Goal: Task Accomplishment & Management: Manage account settings

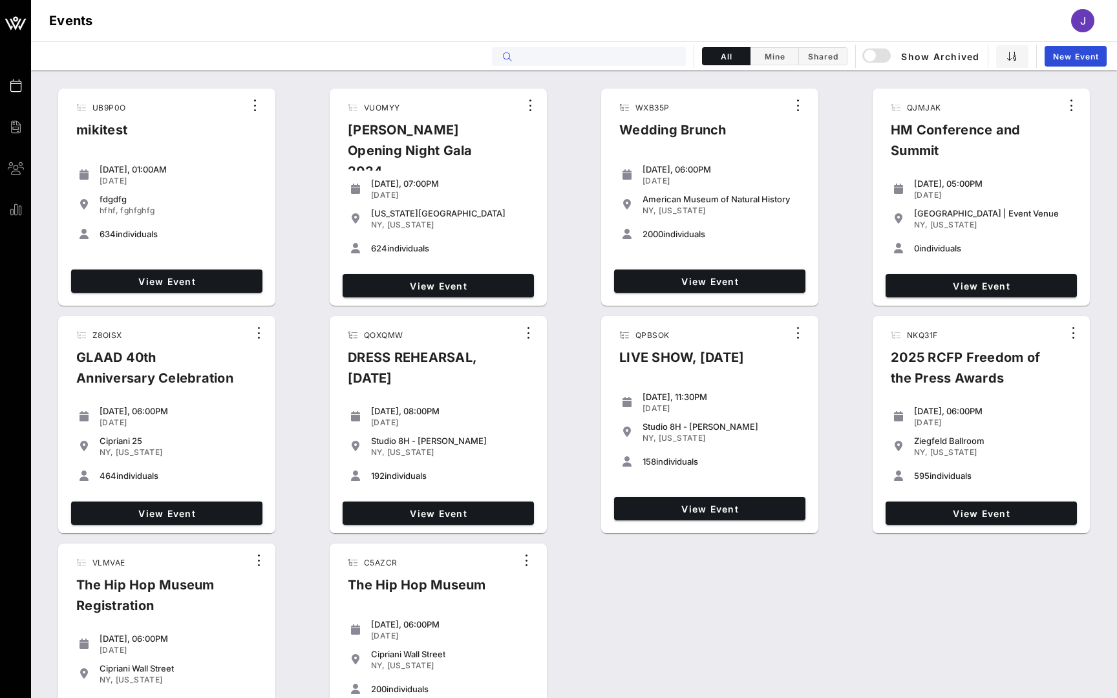
click at [627, 54] on input "text" at bounding box center [598, 56] width 160 height 17
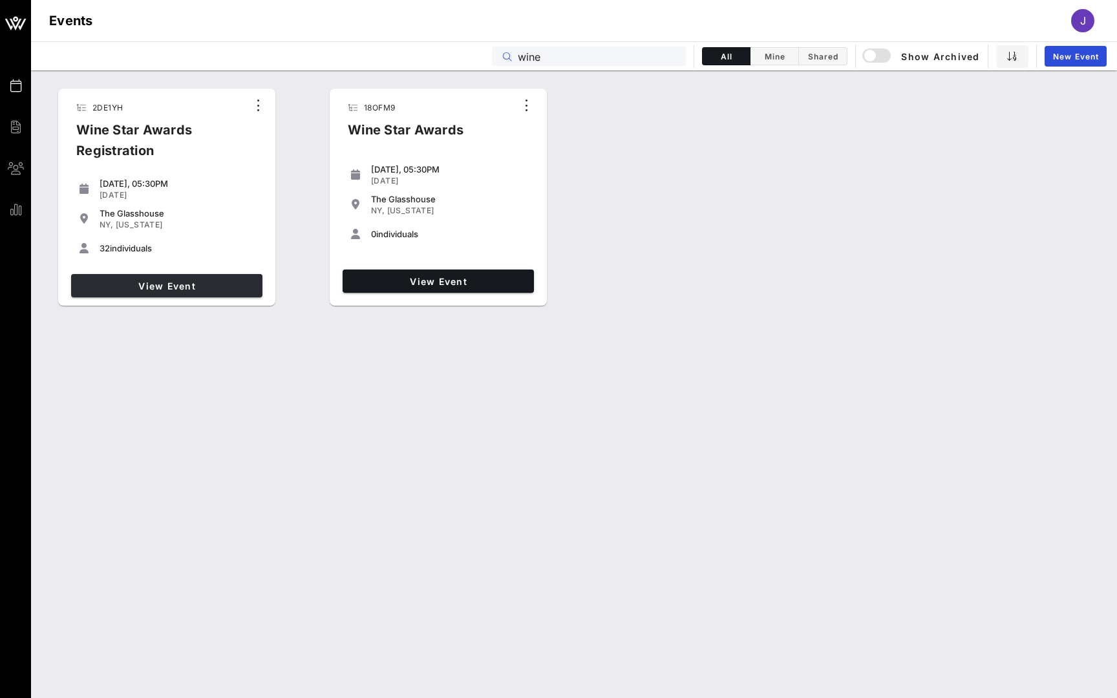
type input "wine"
click at [195, 277] on link "View Event" at bounding box center [166, 285] width 191 height 23
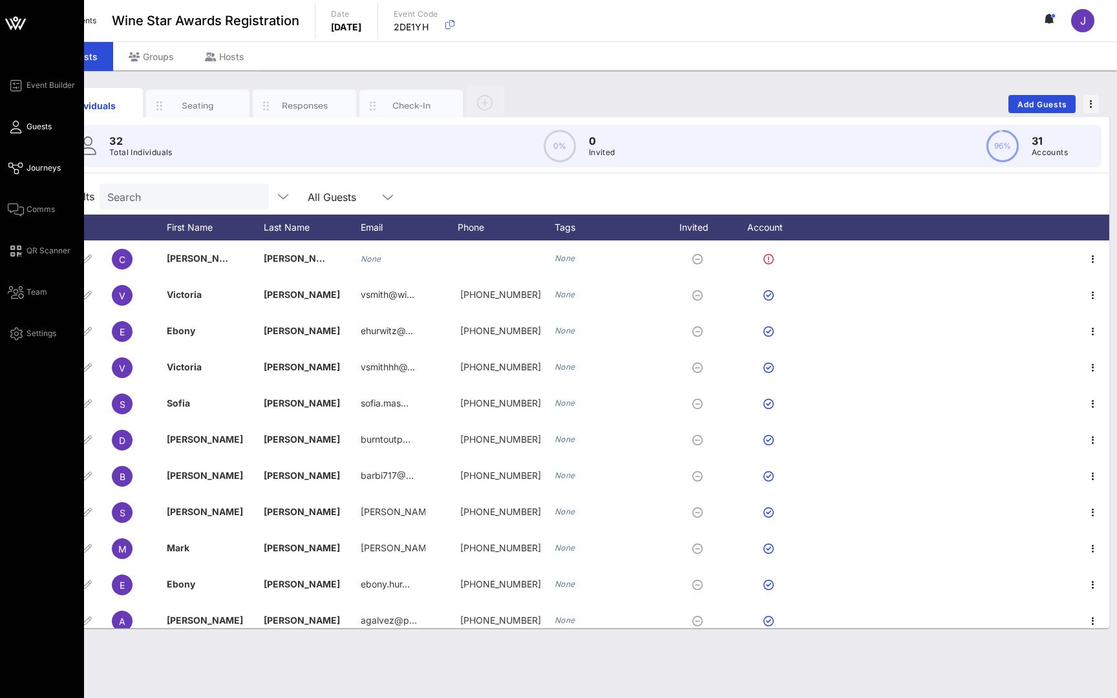
click at [29, 171] on span "Journeys" at bounding box center [43, 168] width 34 height 12
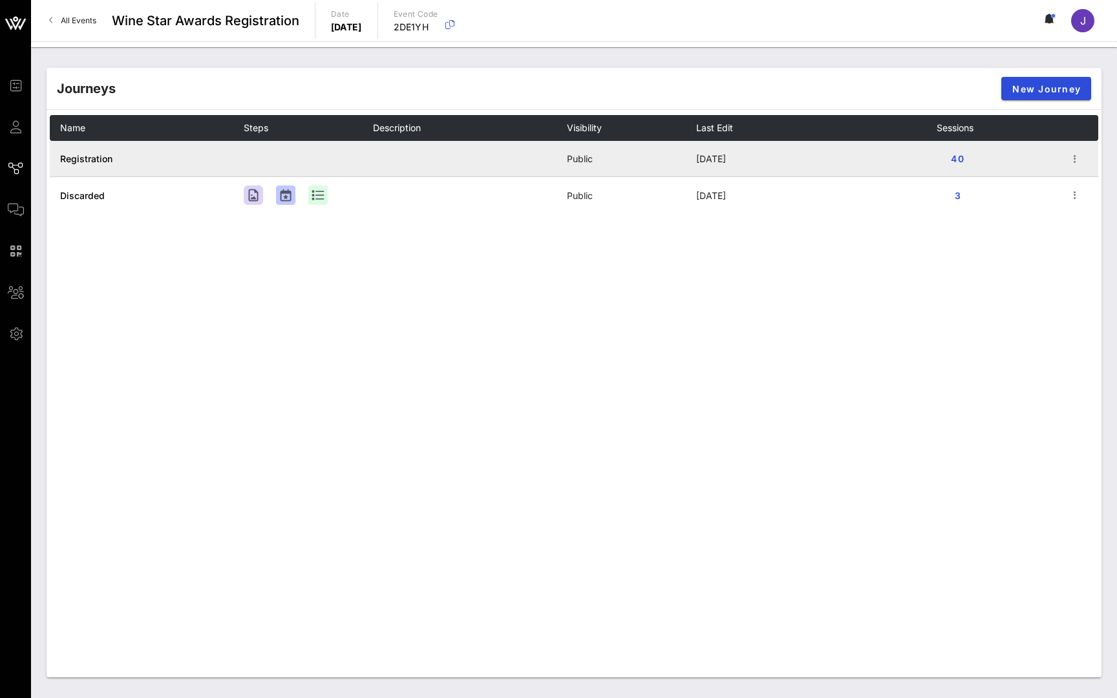
click at [105, 164] on td "Registration" at bounding box center [147, 159] width 194 height 36
click at [105, 159] on span "Registration" at bounding box center [86, 158] width 52 height 11
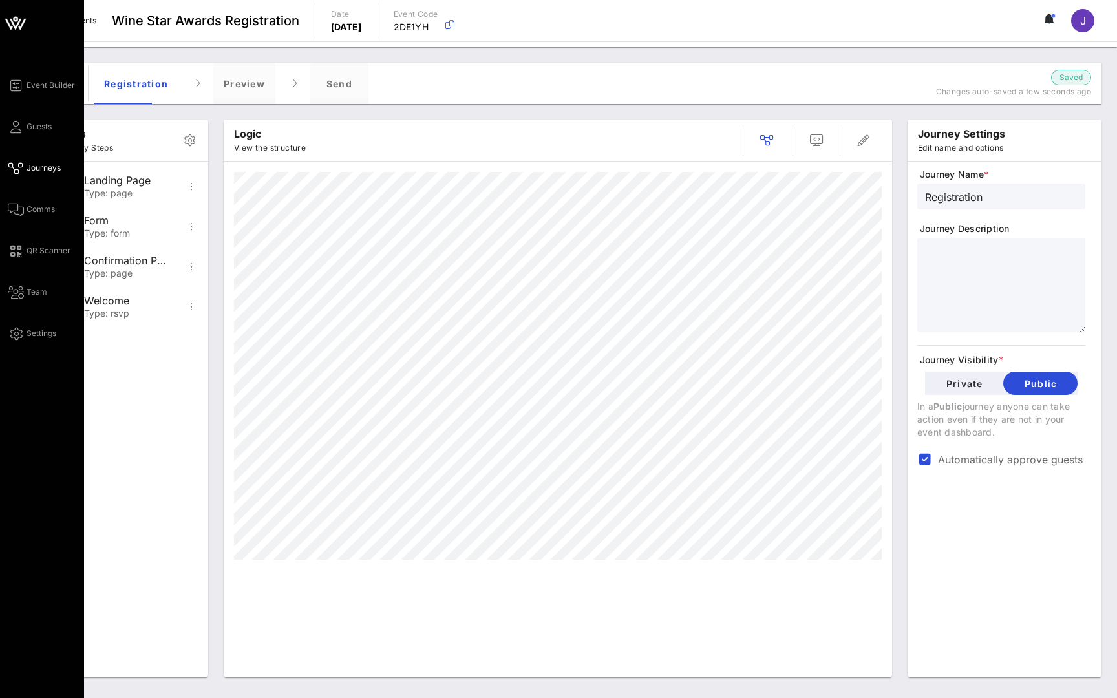
click at [12, 139] on div "Event Builder Guests Journeys Comms QR Scanner Team Settings" at bounding box center [46, 210] width 76 height 264
click at [17, 126] on icon at bounding box center [16, 127] width 16 height 2
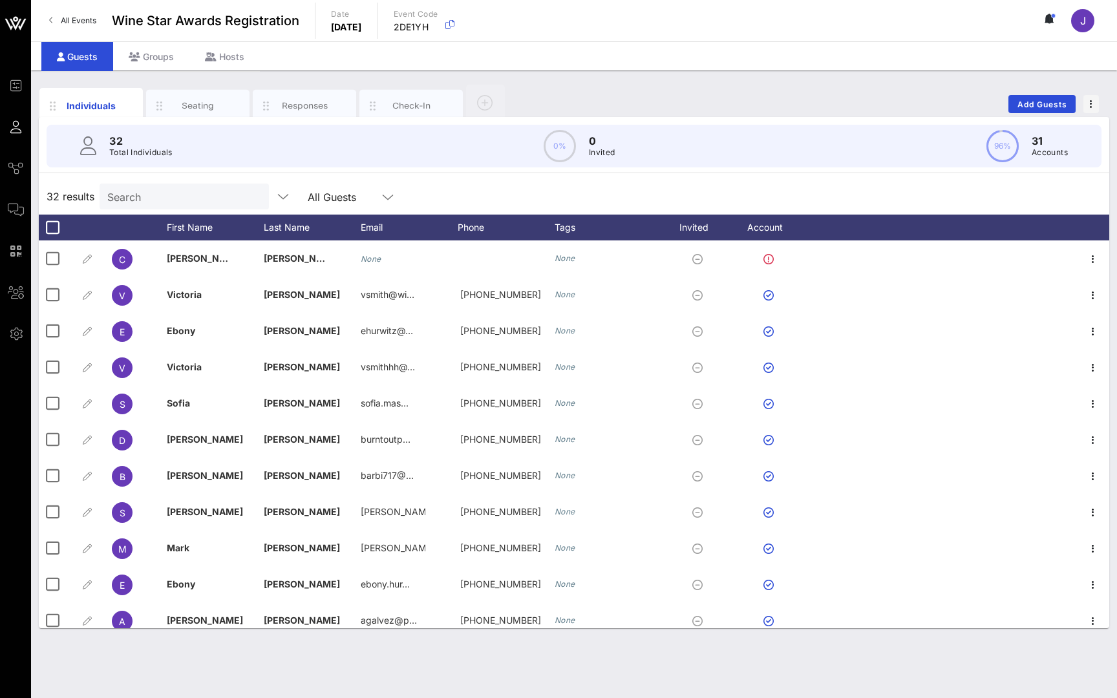
click at [72, 52] on div "Guests" at bounding box center [77, 56] width 72 height 29
click at [151, 49] on div "Groups" at bounding box center [151, 56] width 76 height 29
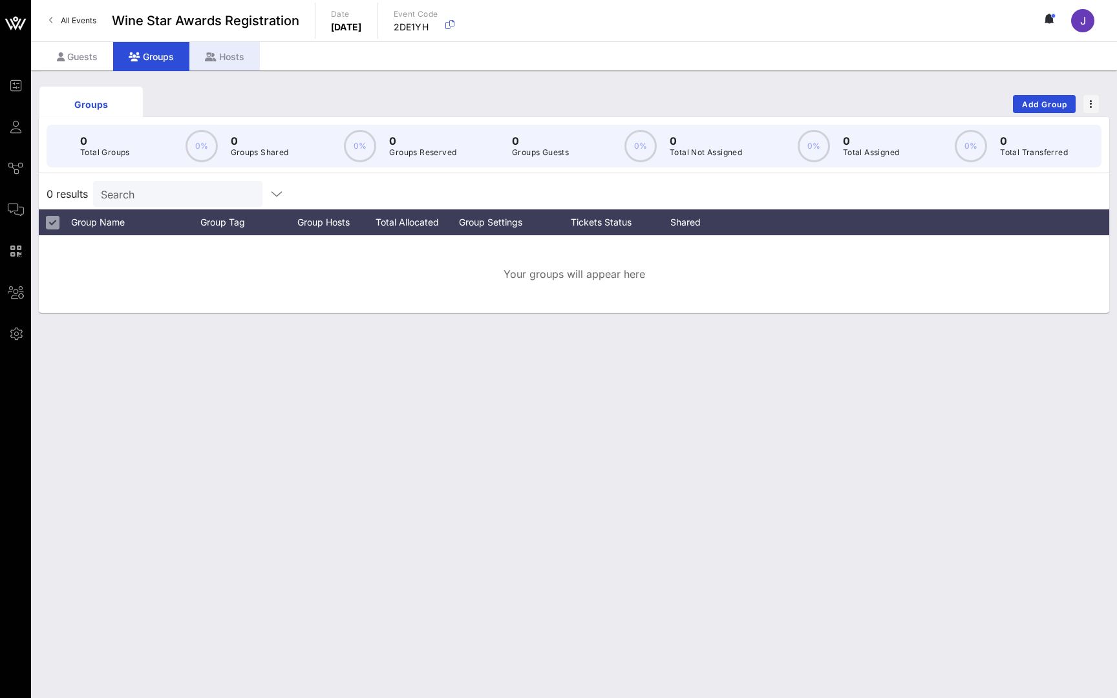
click at [238, 61] on div "Hosts" at bounding box center [224, 56] width 70 height 29
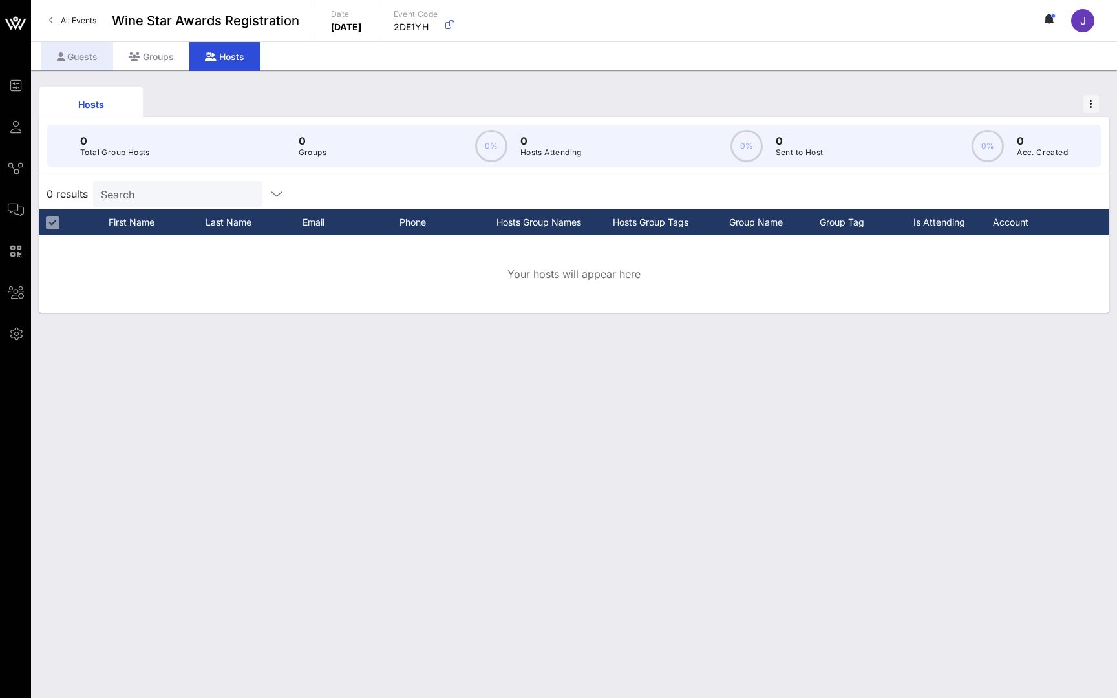
click at [77, 47] on div "Guests" at bounding box center [77, 56] width 72 height 29
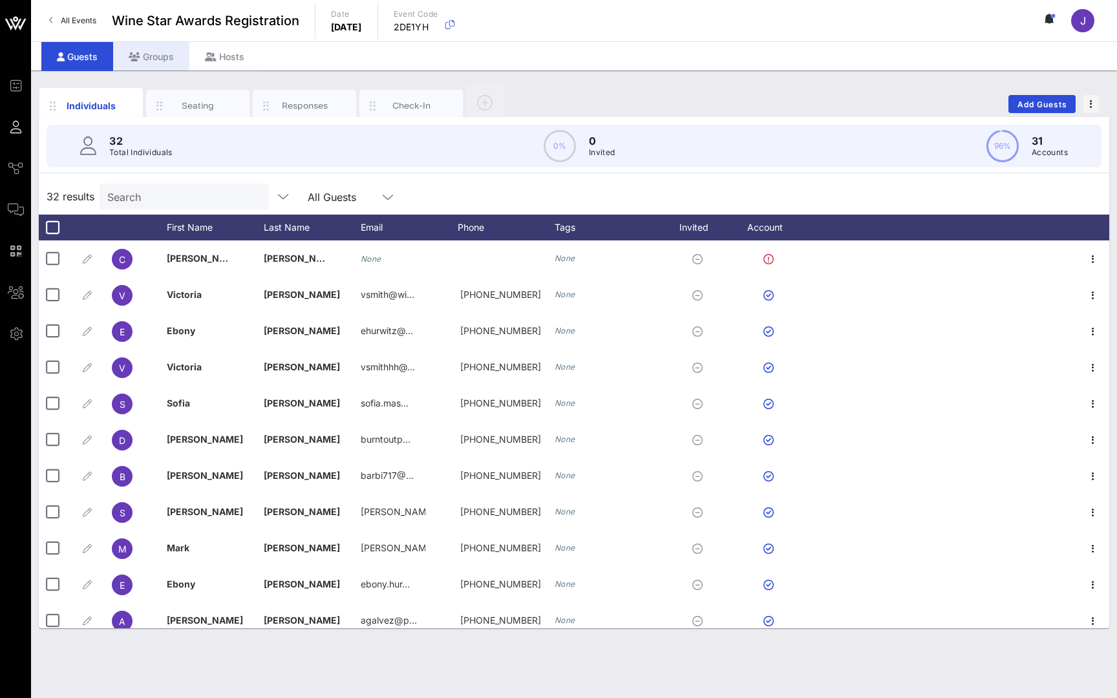
click at [147, 51] on div "Groups" at bounding box center [151, 56] width 76 height 29
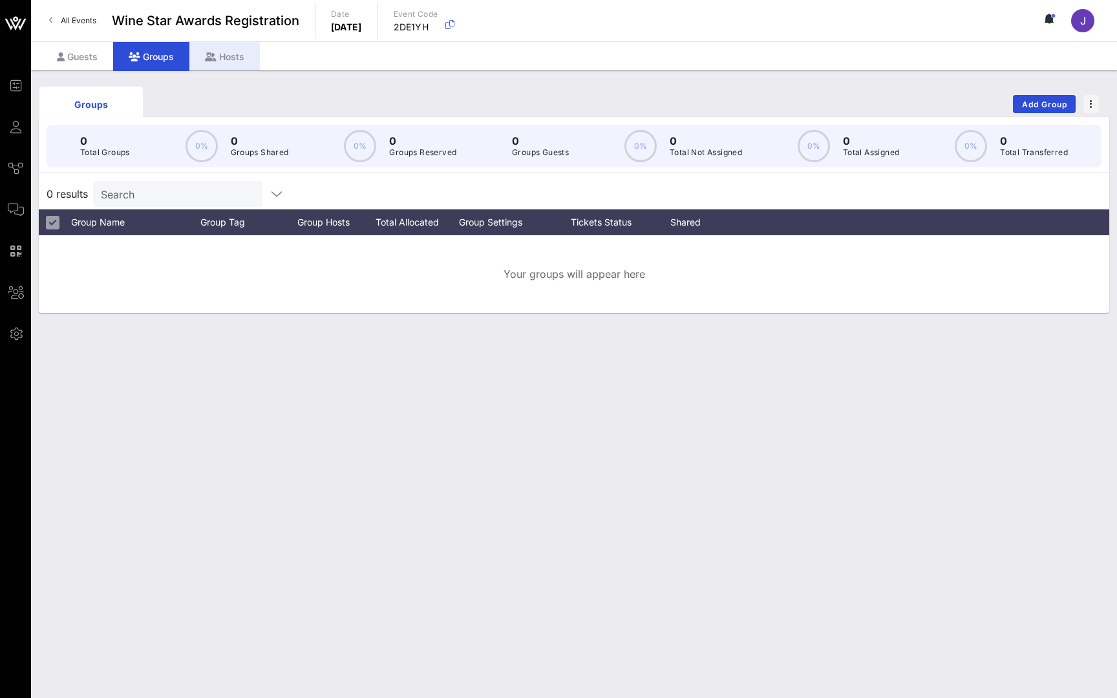
click at [224, 51] on div "Hosts" at bounding box center [224, 56] width 70 height 29
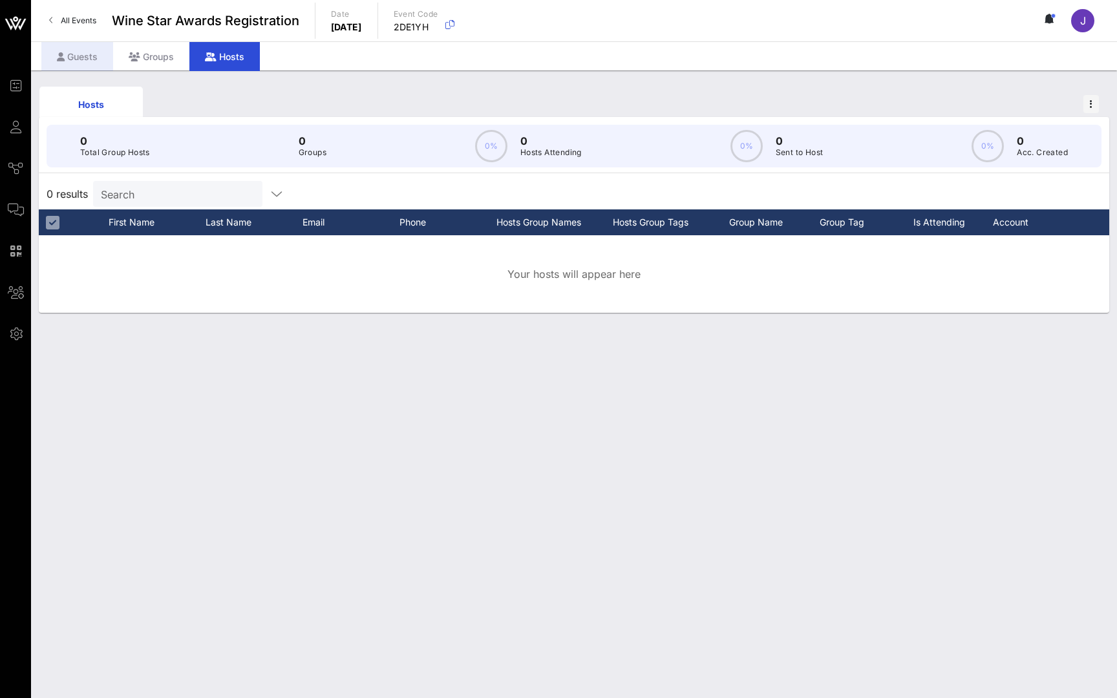
click at [79, 56] on div "Guests" at bounding box center [77, 56] width 72 height 29
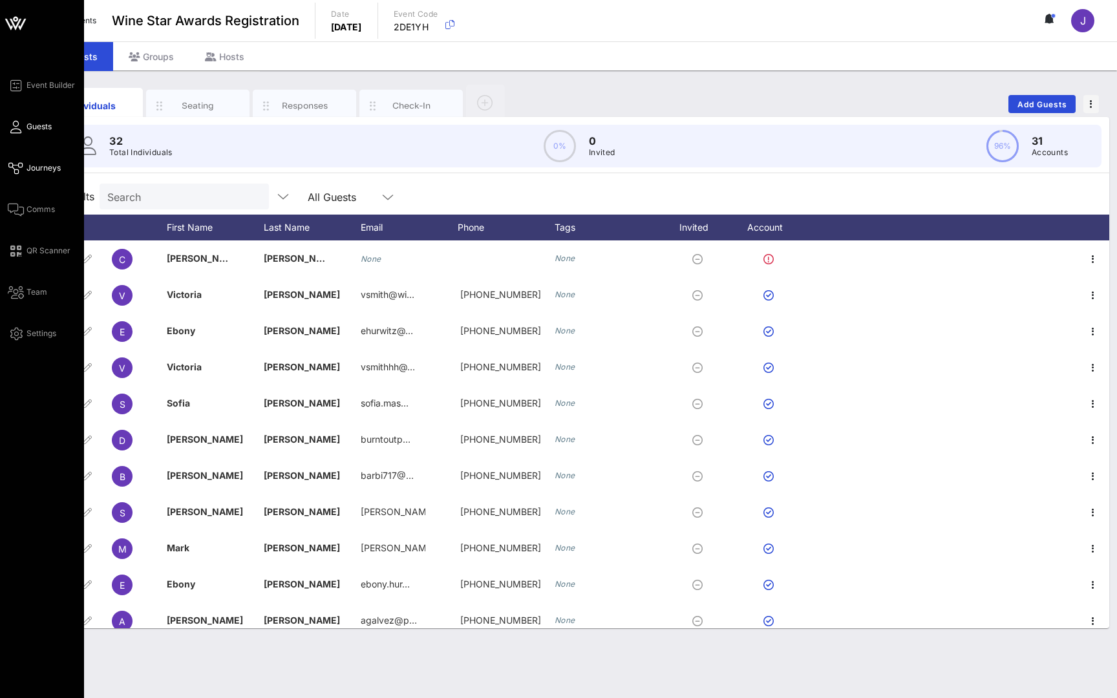
click at [49, 162] on link "Journeys" at bounding box center [34, 168] width 53 height 16
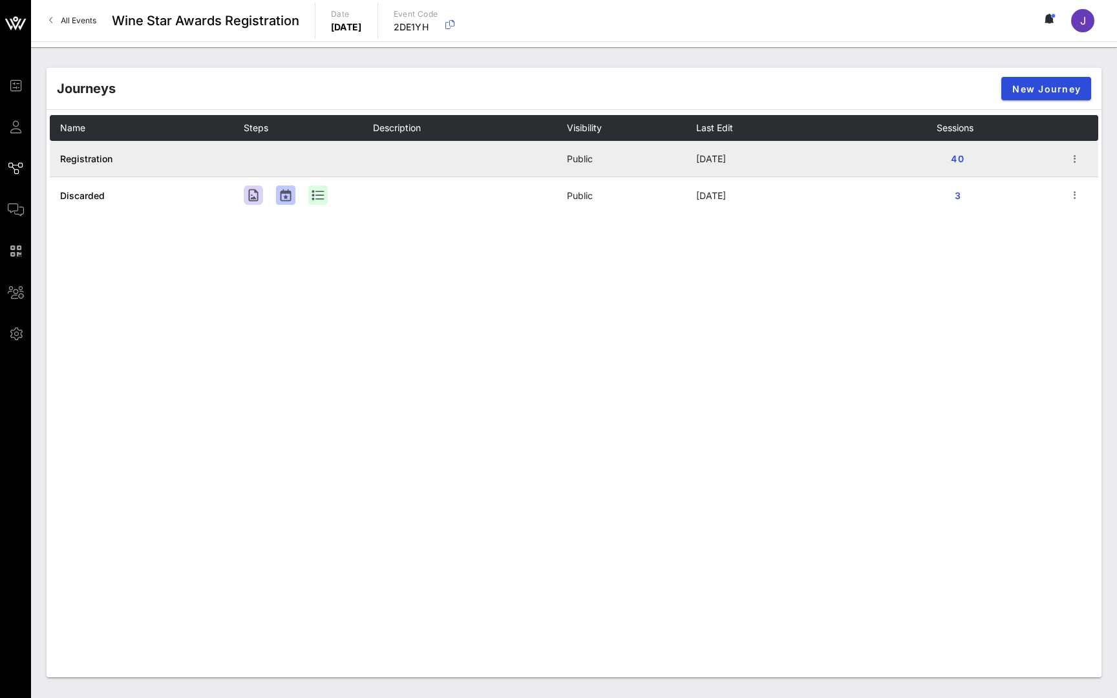
click at [88, 156] on span "Registration" at bounding box center [86, 158] width 52 height 11
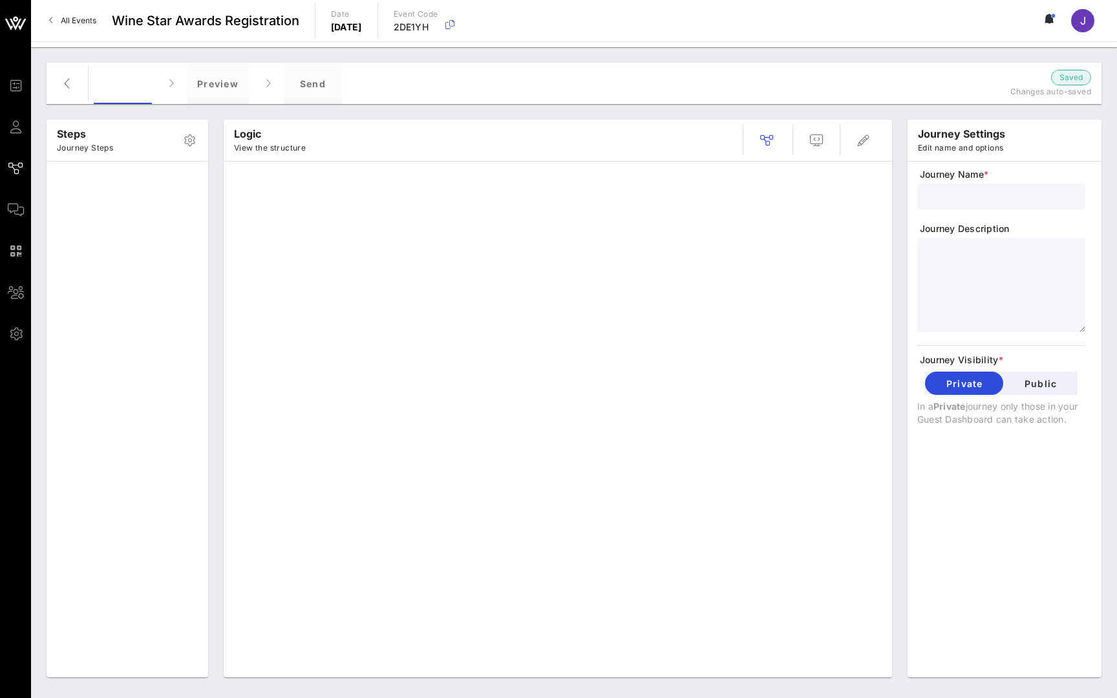
type input "Registration"
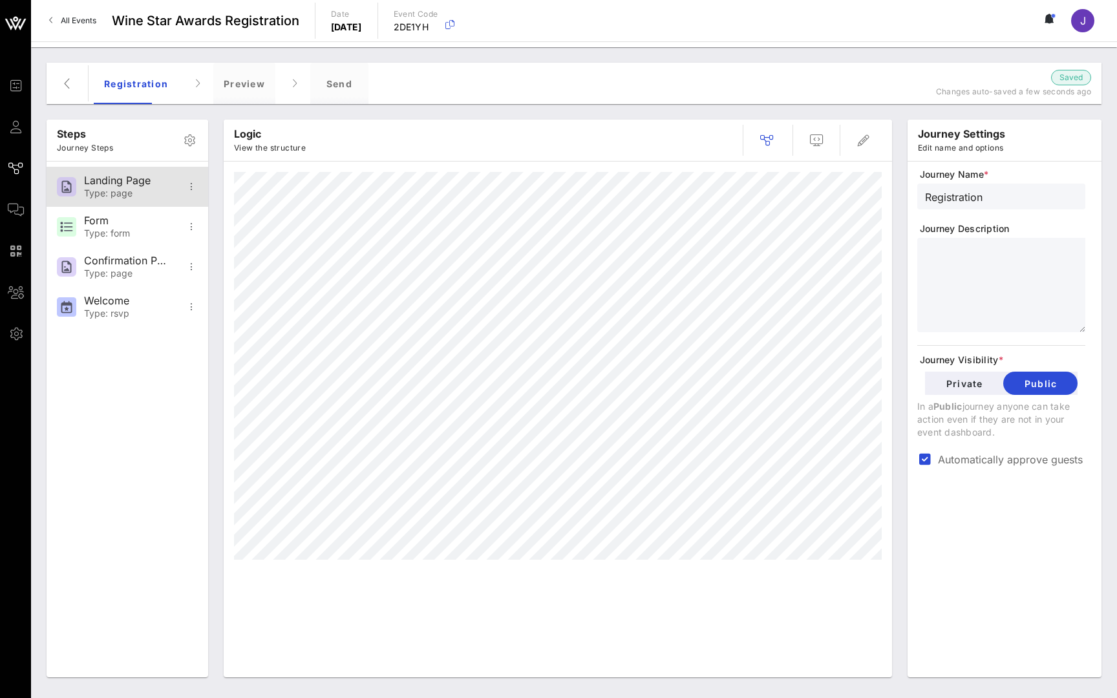
click at [95, 183] on div "Landing Page" at bounding box center [126, 180] width 85 height 12
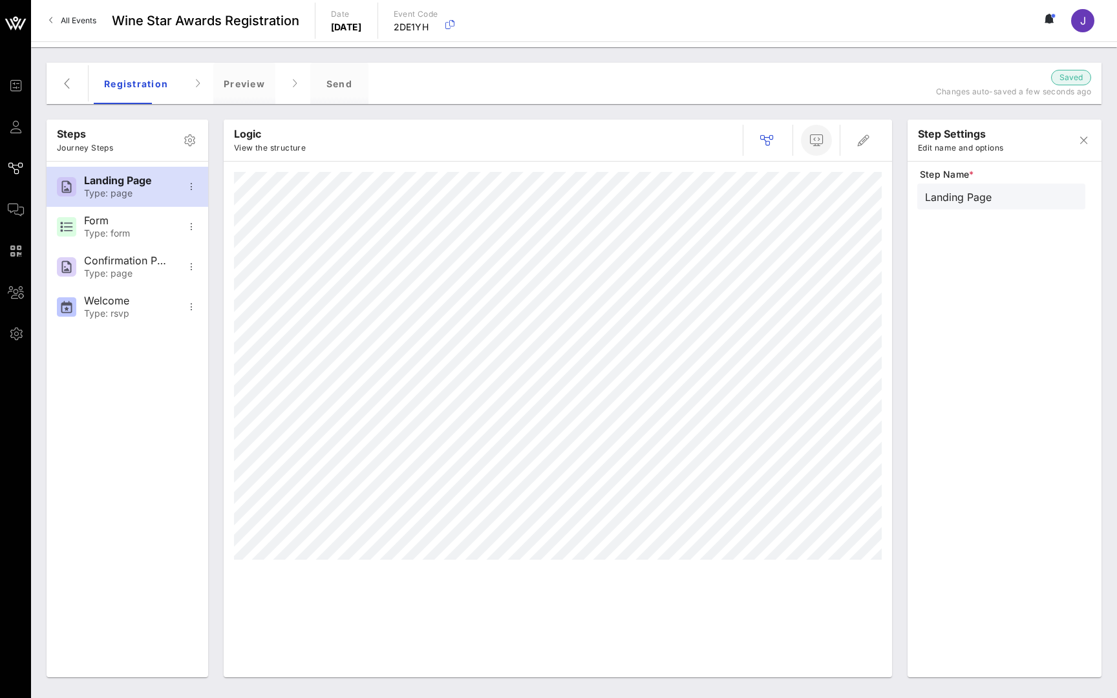
click at [806, 140] on span "button" at bounding box center [816, 140] width 31 height 16
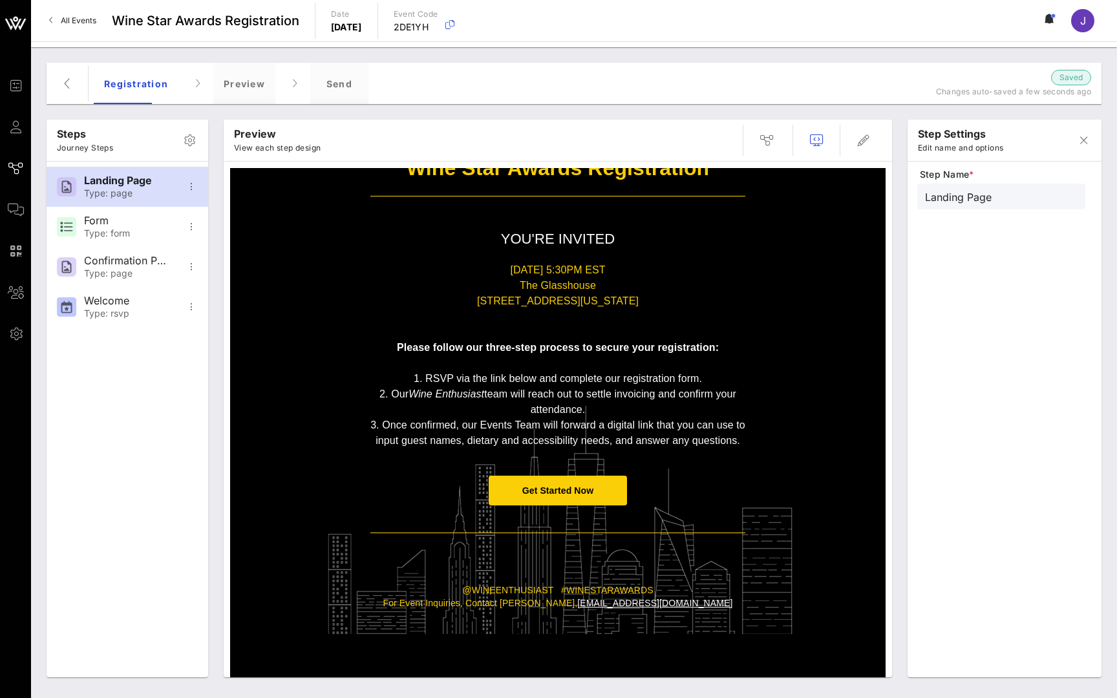
scroll to position [176, 0]
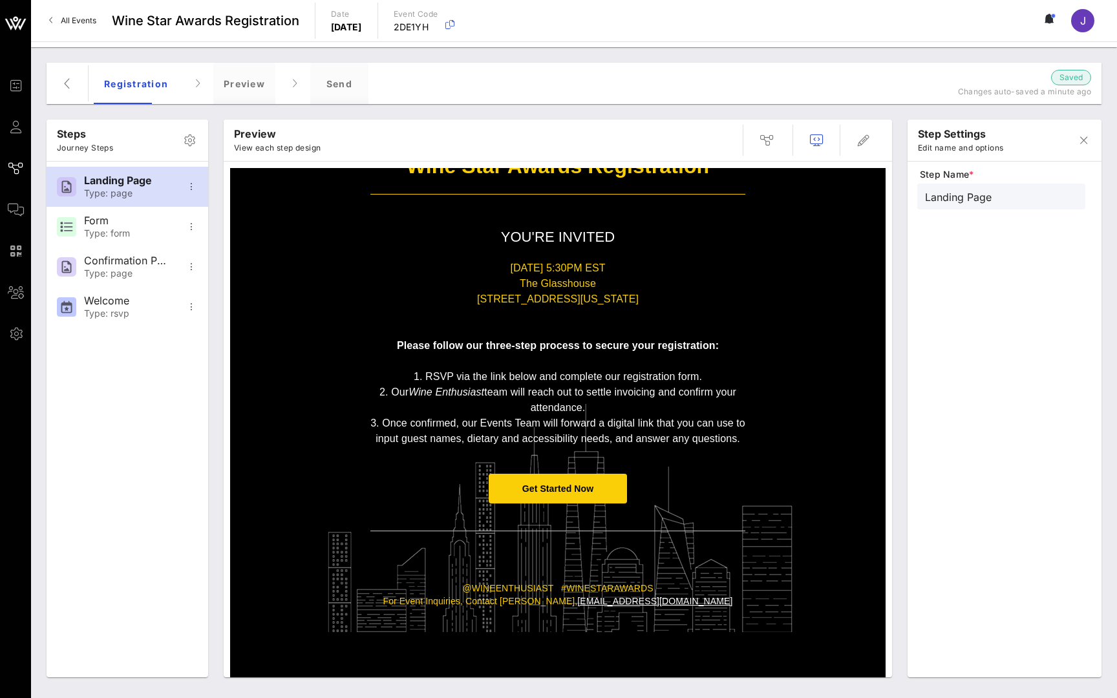
click at [562, 503] on span "Get Started Now" at bounding box center [558, 489] width 139 height 30
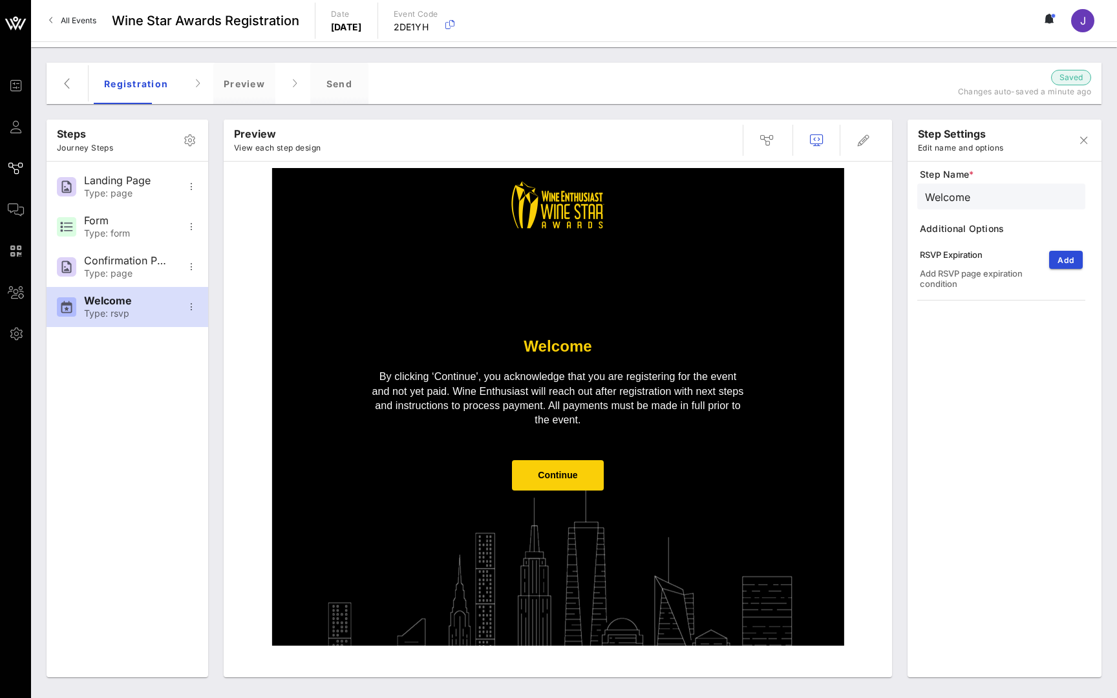
click at [567, 470] on span "Continue" at bounding box center [557, 475] width 39 height 10
type input "Form"
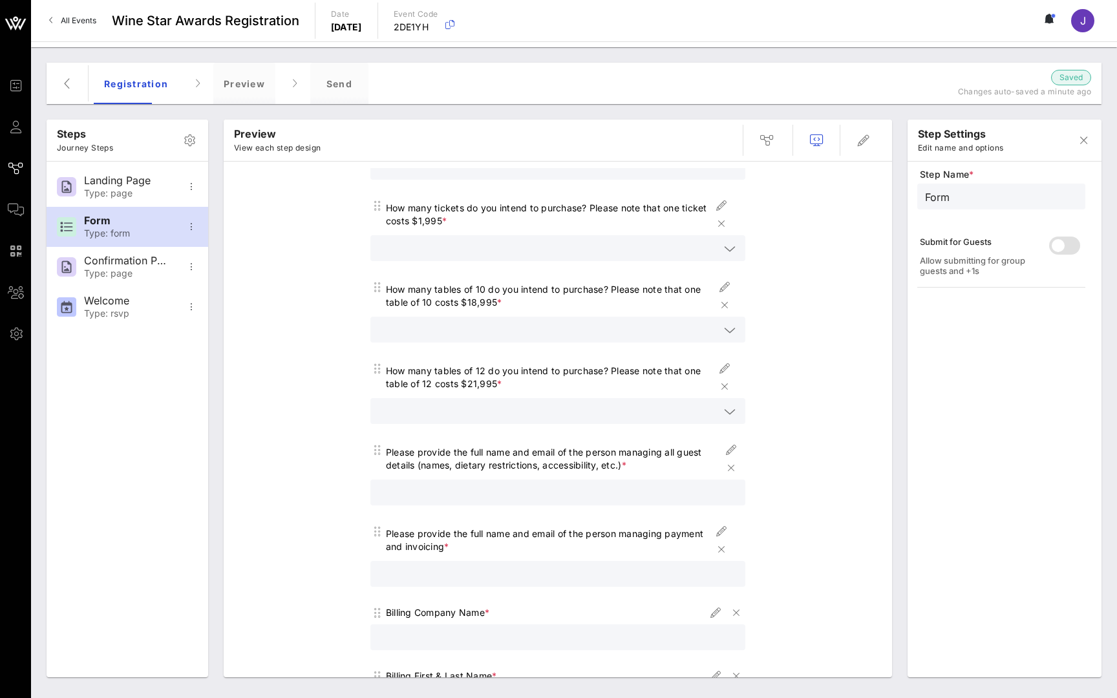
scroll to position [608, 0]
click at [638, 401] on input "text" at bounding box center [548, 409] width 341 height 17
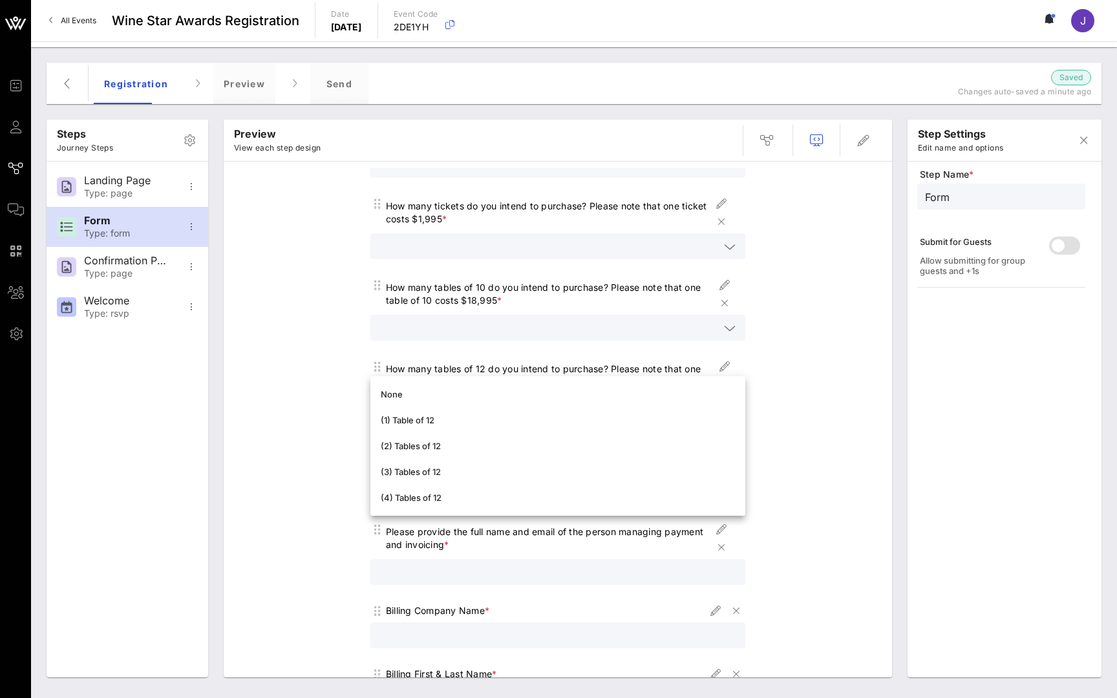
click at [815, 237] on div "Ticket & Table Registration Form Please complete the form below with your prefe…" at bounding box center [557, 326] width 655 height 1533
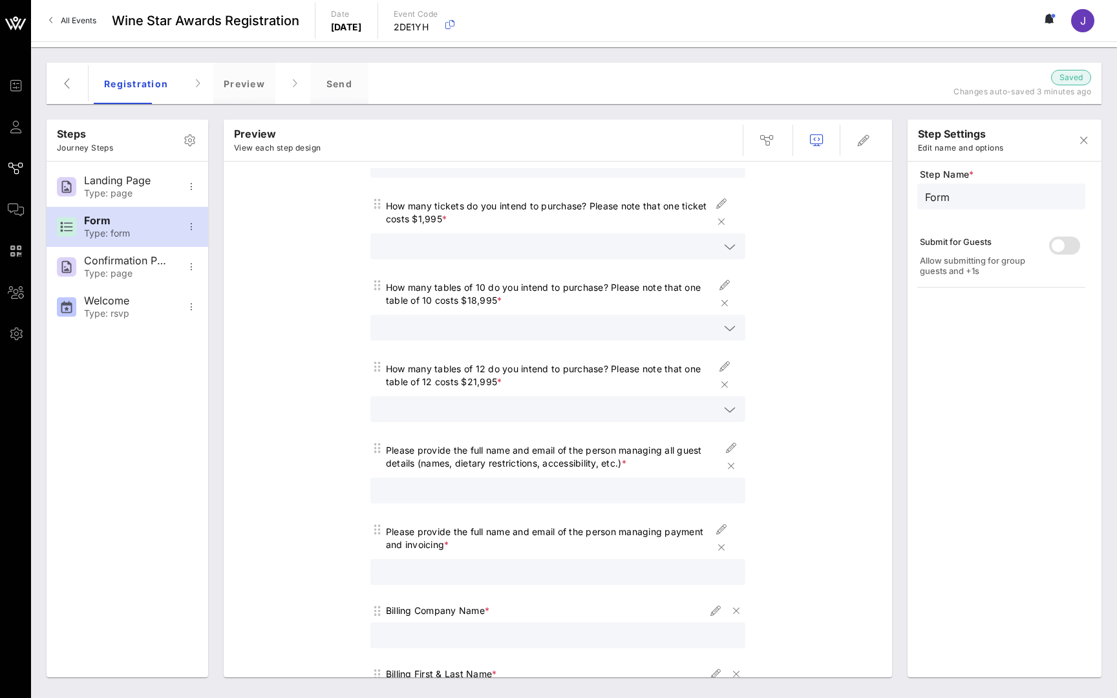
scroll to position [538, 0]
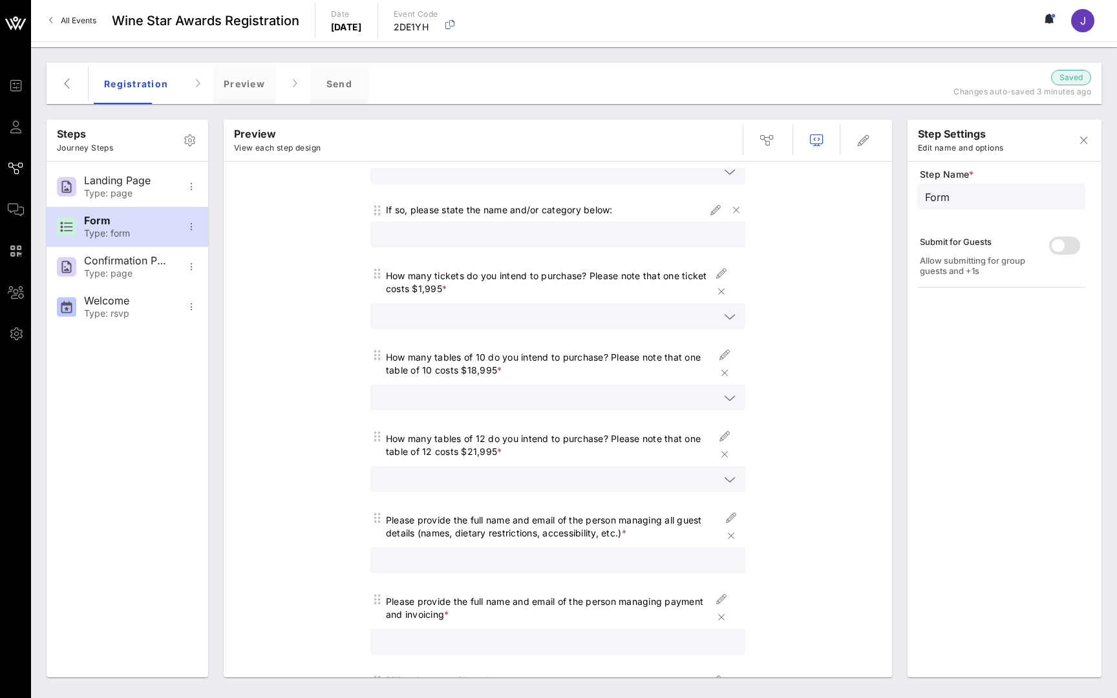
click at [587, 308] on input "text" at bounding box center [548, 316] width 341 height 17
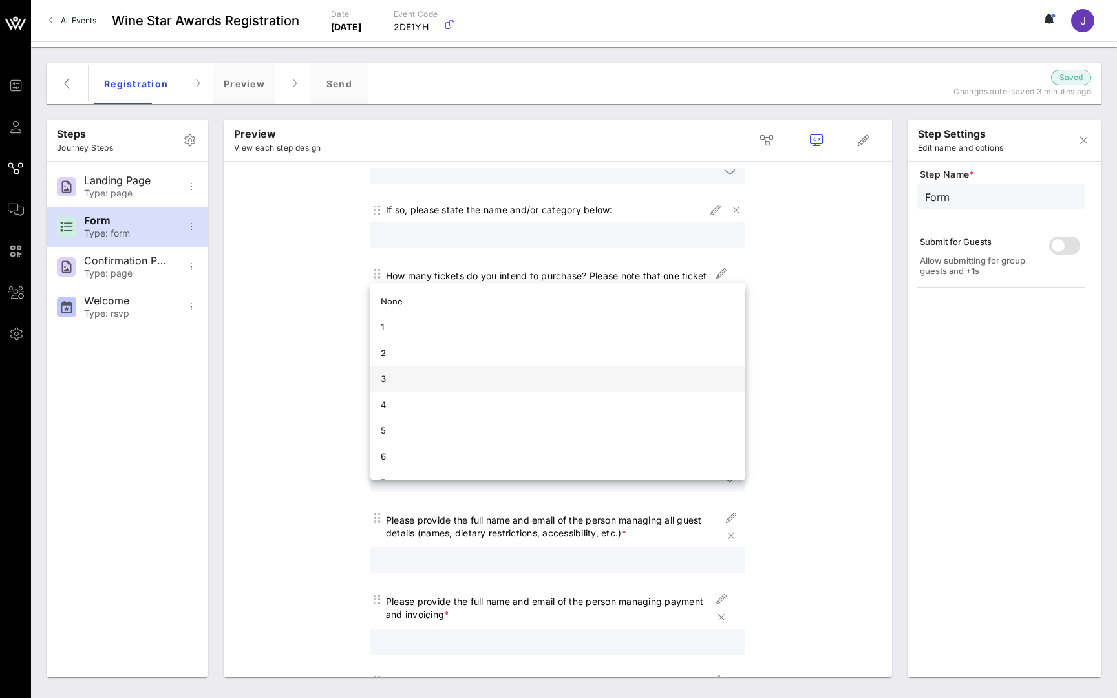
click at [410, 368] on div "3" at bounding box center [557, 379] width 375 height 26
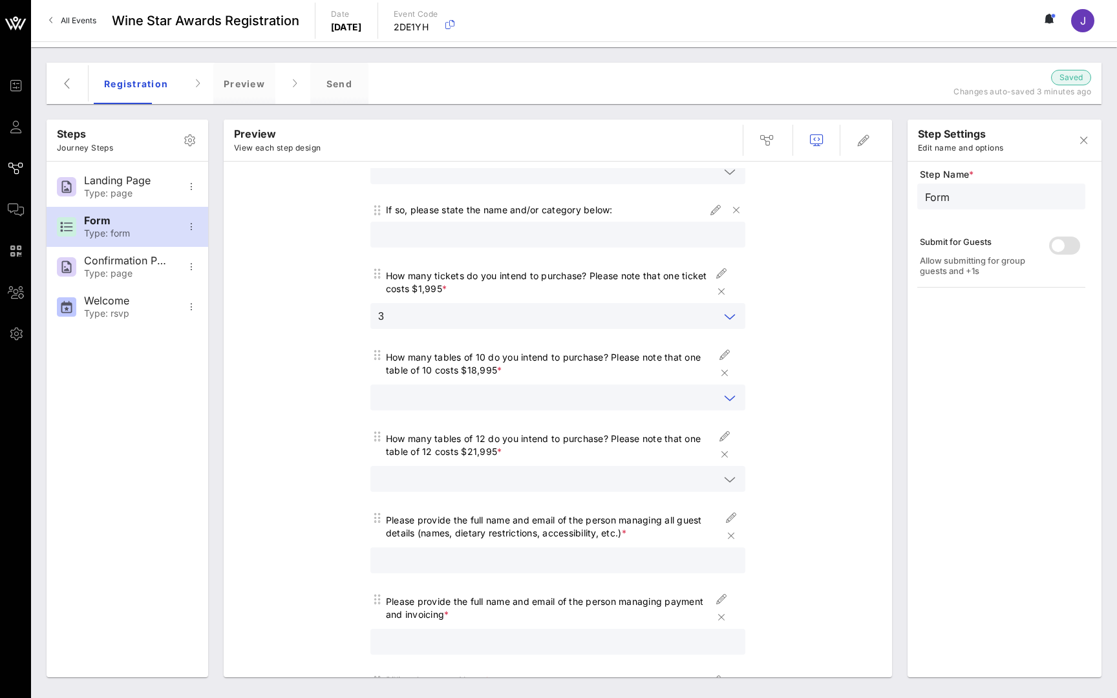
click at [445, 389] on input "text" at bounding box center [548, 397] width 341 height 17
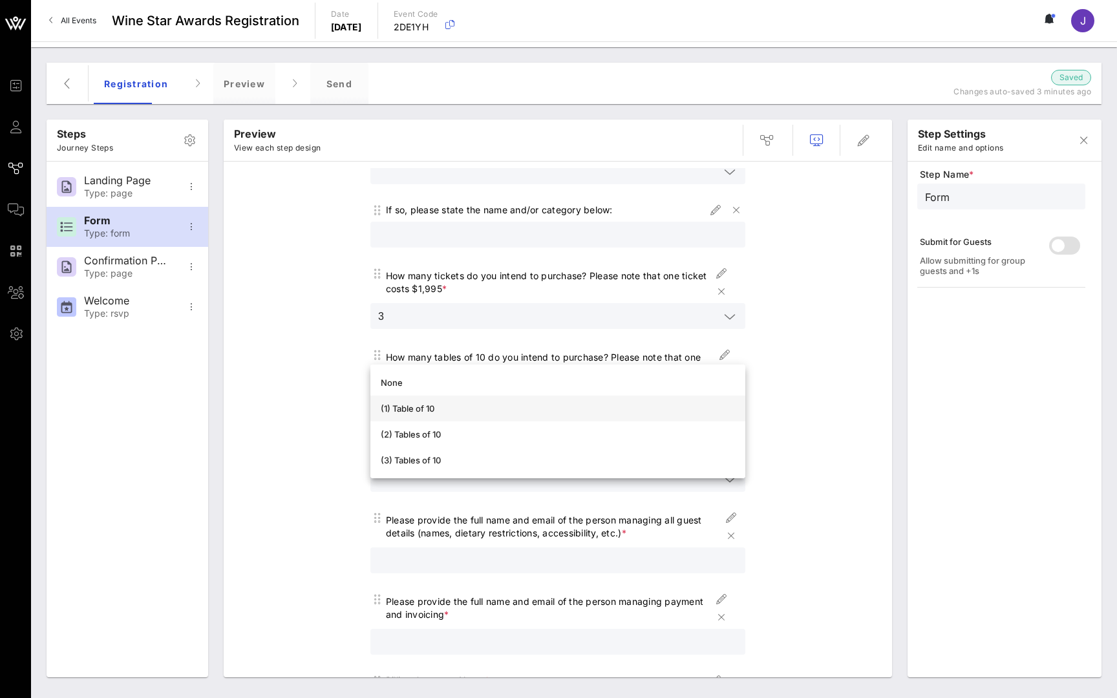
click at [441, 412] on div "(1) Table of 10" at bounding box center [558, 408] width 354 height 10
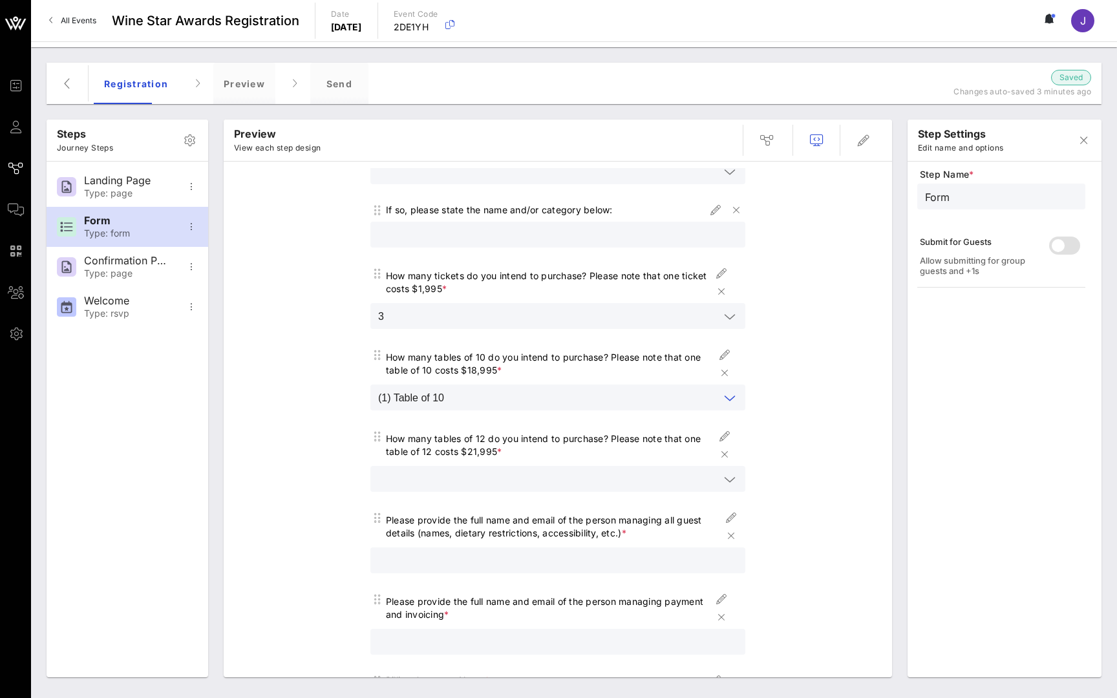
scroll to position [616, 0]
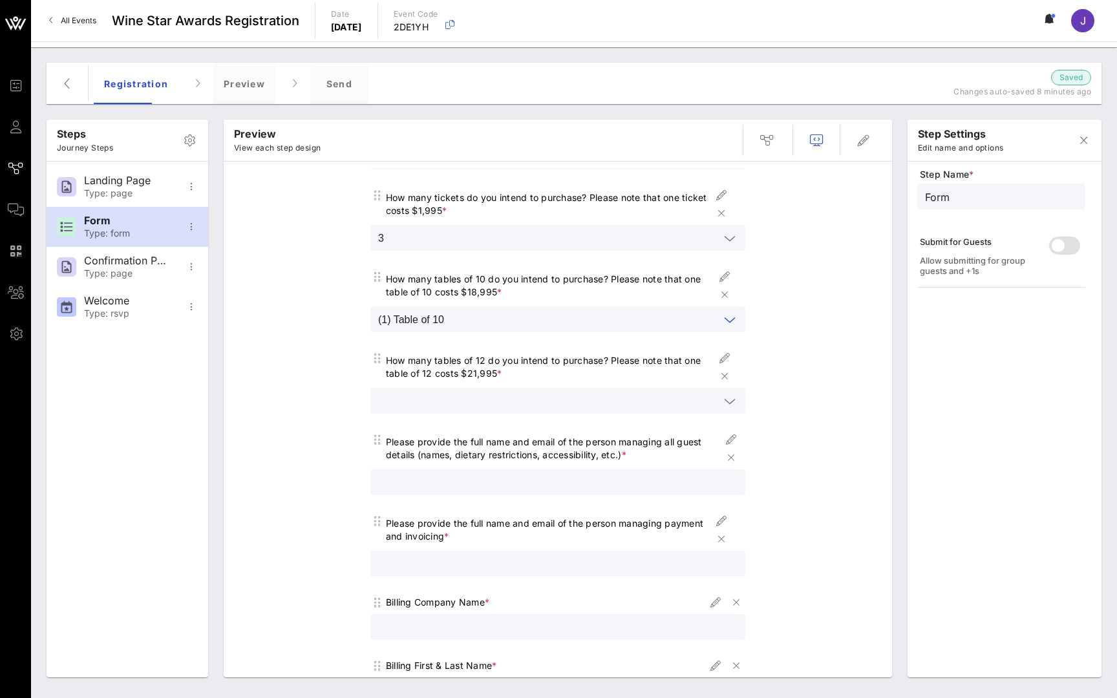
click at [62, 20] on span "All Events" at bounding box center [79, 21] width 36 height 10
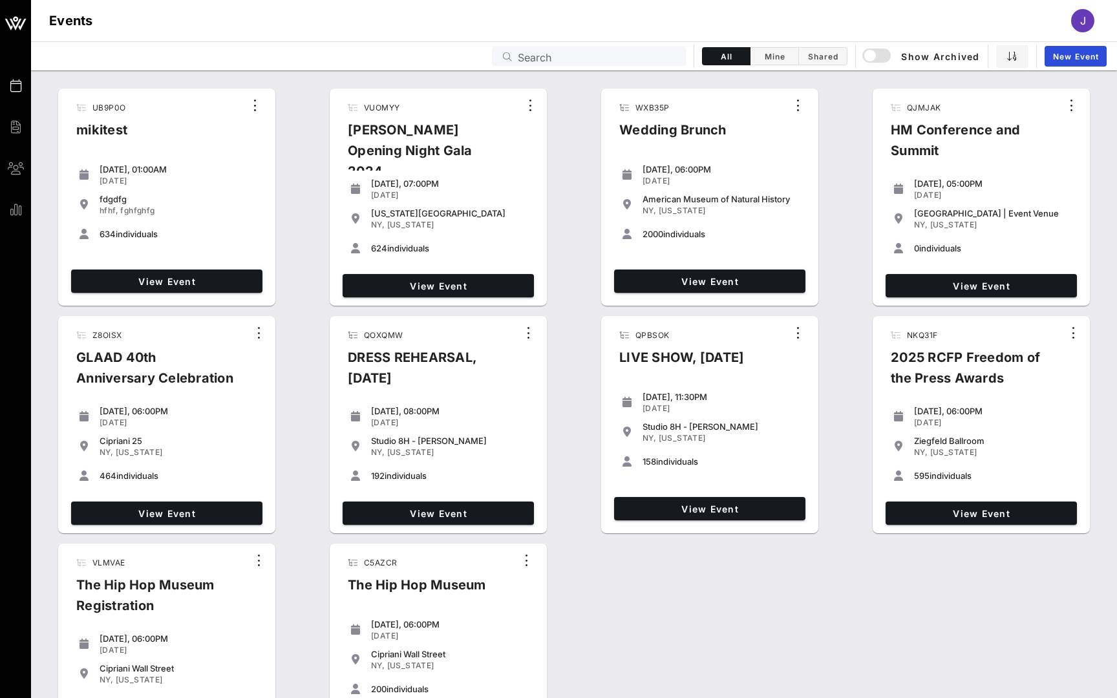
click at [596, 56] on input "Search" at bounding box center [598, 56] width 160 height 17
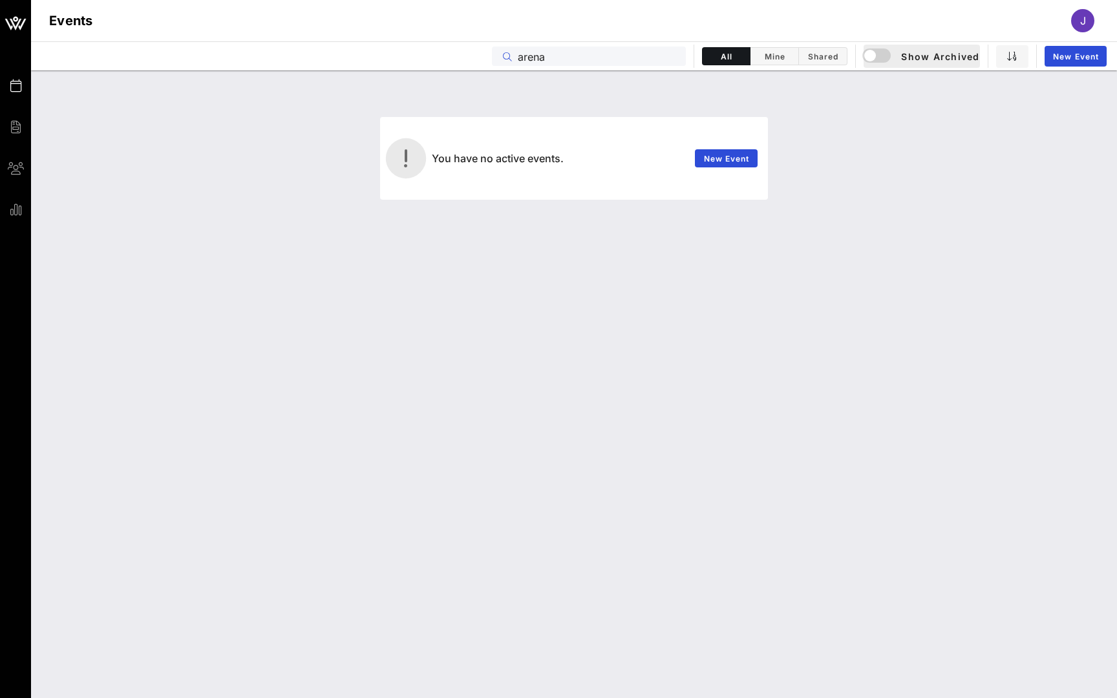
type input "arena"
click at [883, 47] on button "Show Archived" at bounding box center [921, 56] width 116 height 23
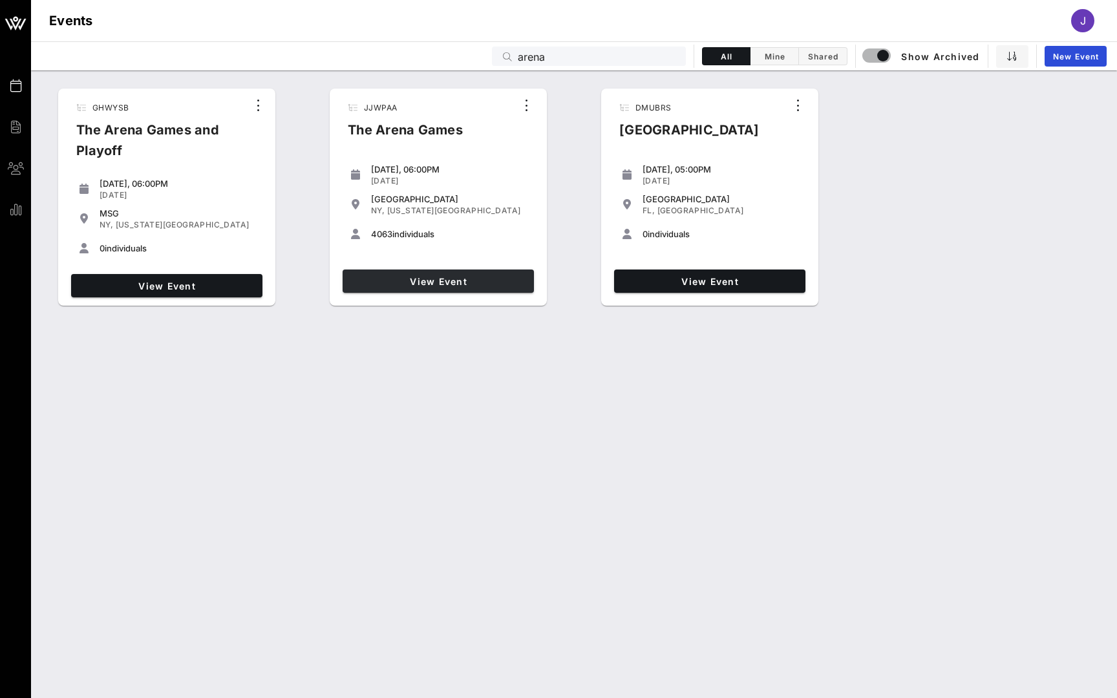
click at [445, 286] on link "View Event" at bounding box center [437, 280] width 191 height 23
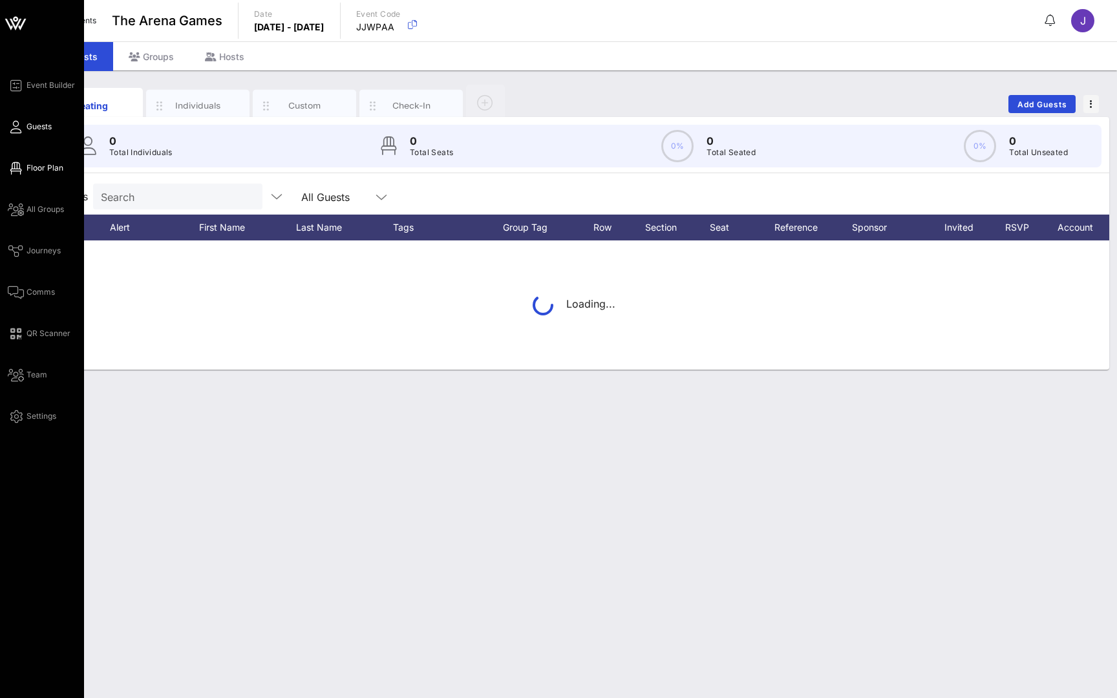
click at [18, 169] on icon at bounding box center [16, 168] width 16 height 2
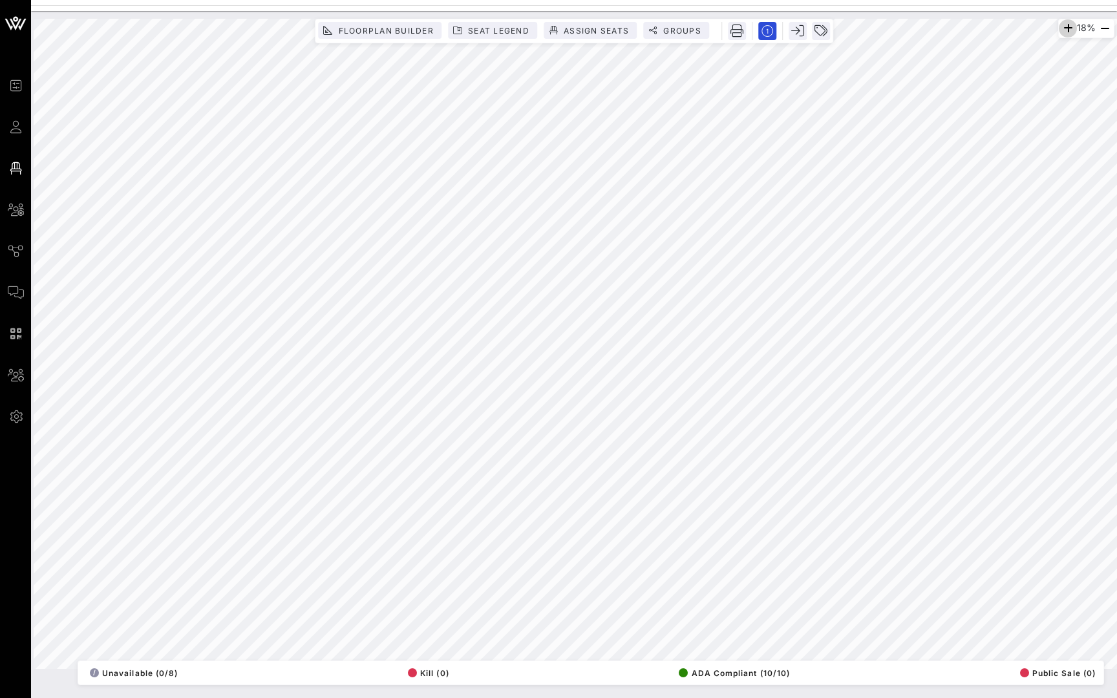
click at [1061, 26] on icon "button" at bounding box center [1068, 29] width 16 height 16
click at [1061, 26] on icon "button" at bounding box center [1066, 29] width 16 height 16
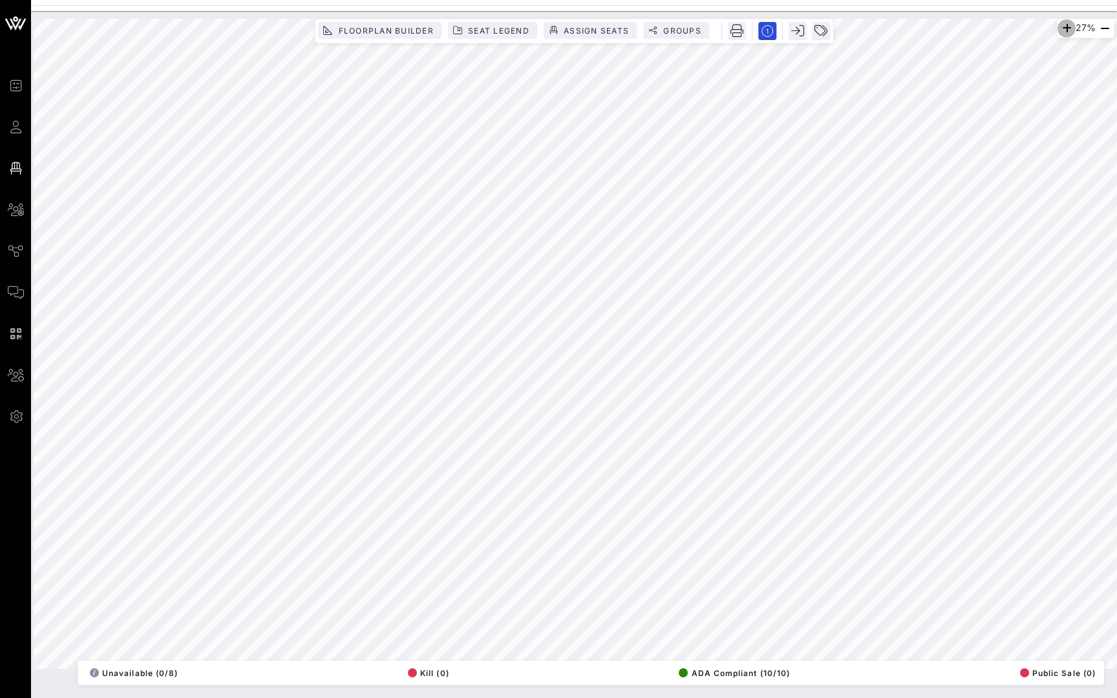
click at [1061, 26] on icon "button" at bounding box center [1066, 29] width 16 height 16
click at [1102, 30] on icon "button" at bounding box center [1105, 29] width 16 height 16
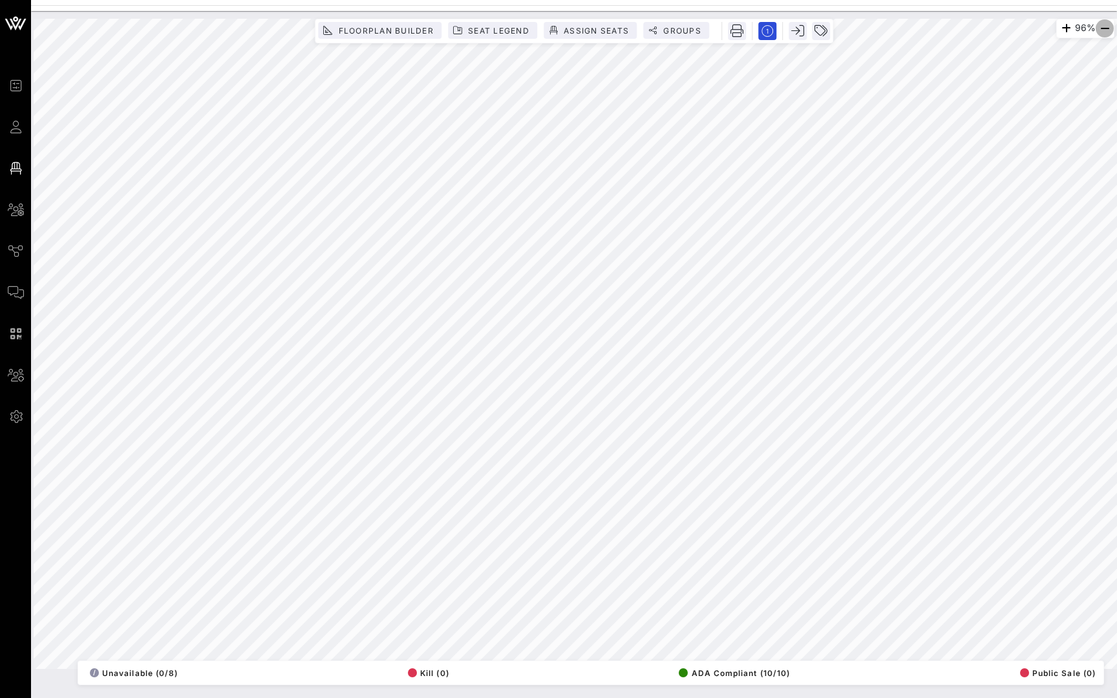
click at [1102, 30] on icon "button" at bounding box center [1105, 29] width 16 height 16
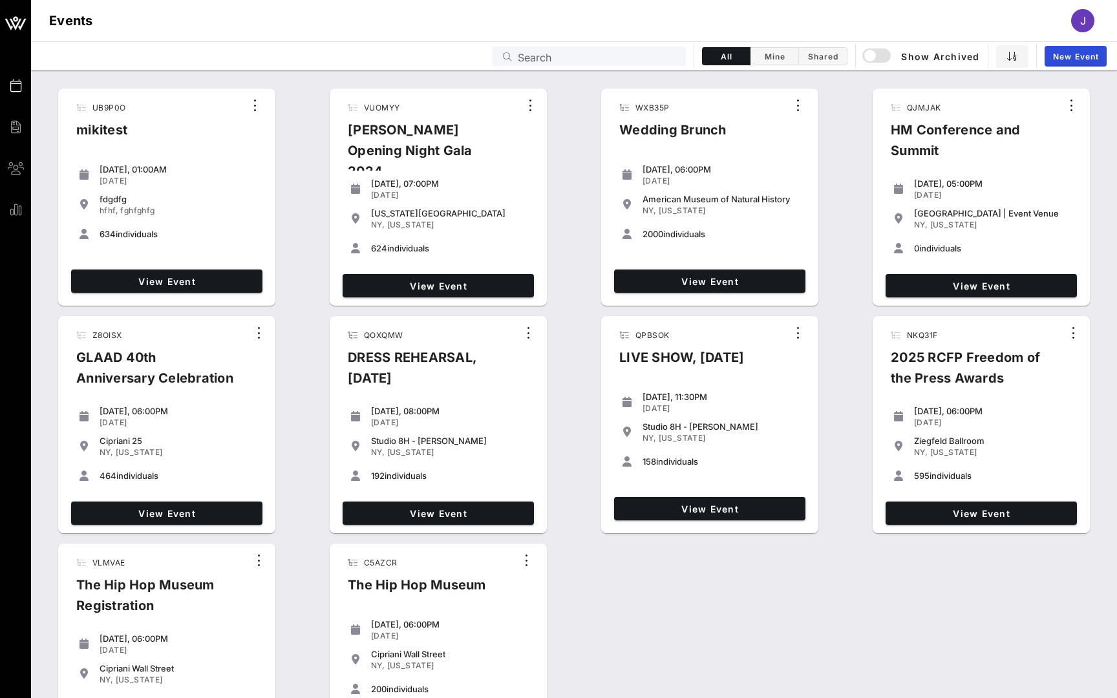
click at [611, 65] on div "Search" at bounding box center [598, 56] width 160 height 19
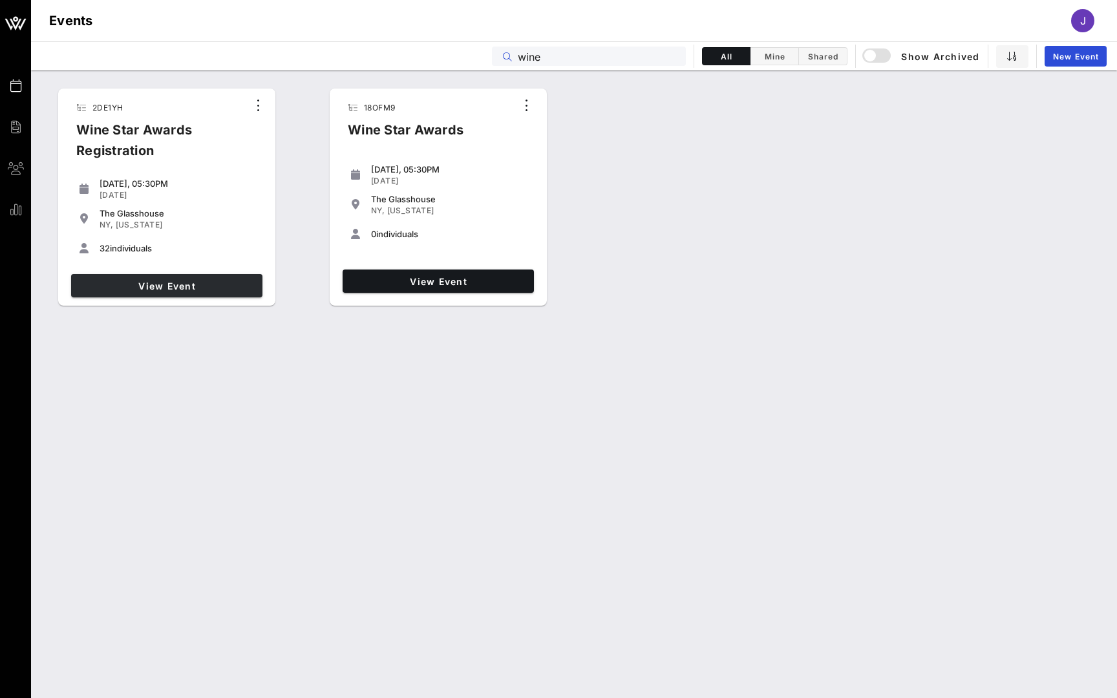
type input "wine"
click at [150, 293] on link "View Event" at bounding box center [166, 285] width 191 height 23
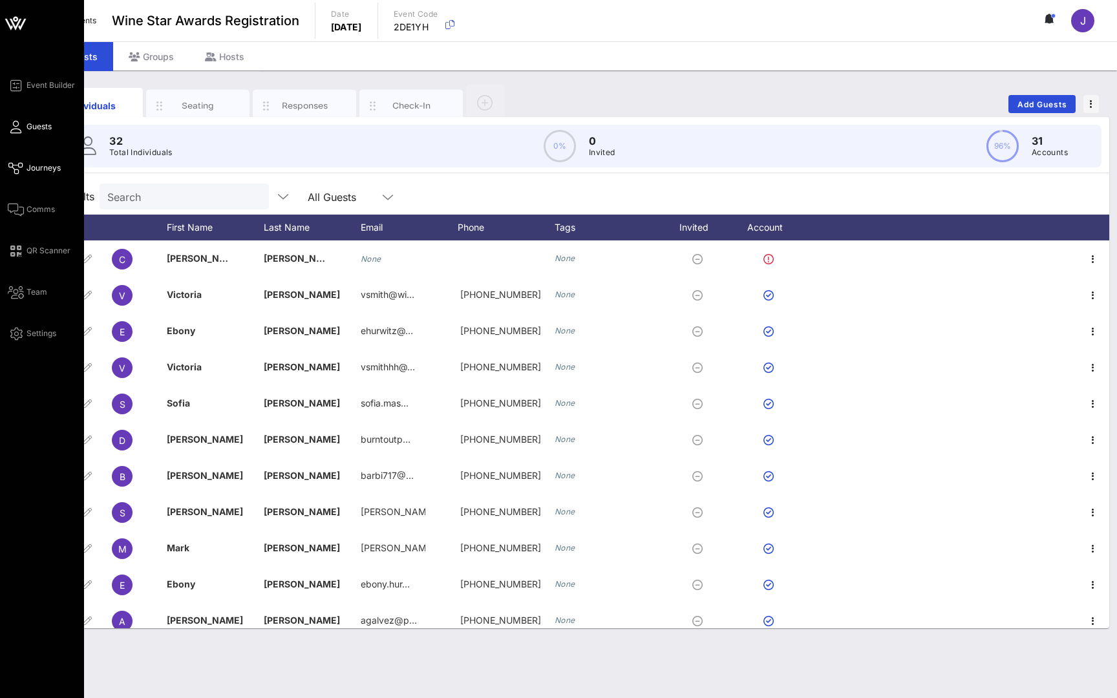
click at [28, 163] on span "Journeys" at bounding box center [43, 168] width 34 height 12
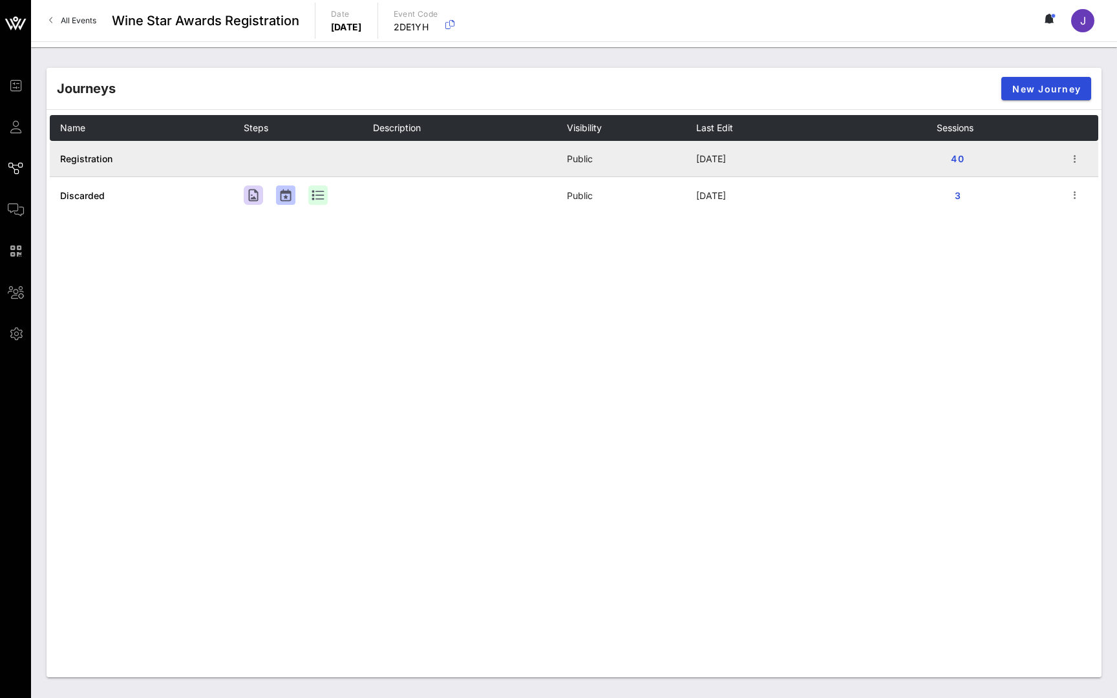
click at [103, 154] on span "Registration" at bounding box center [86, 158] width 52 height 11
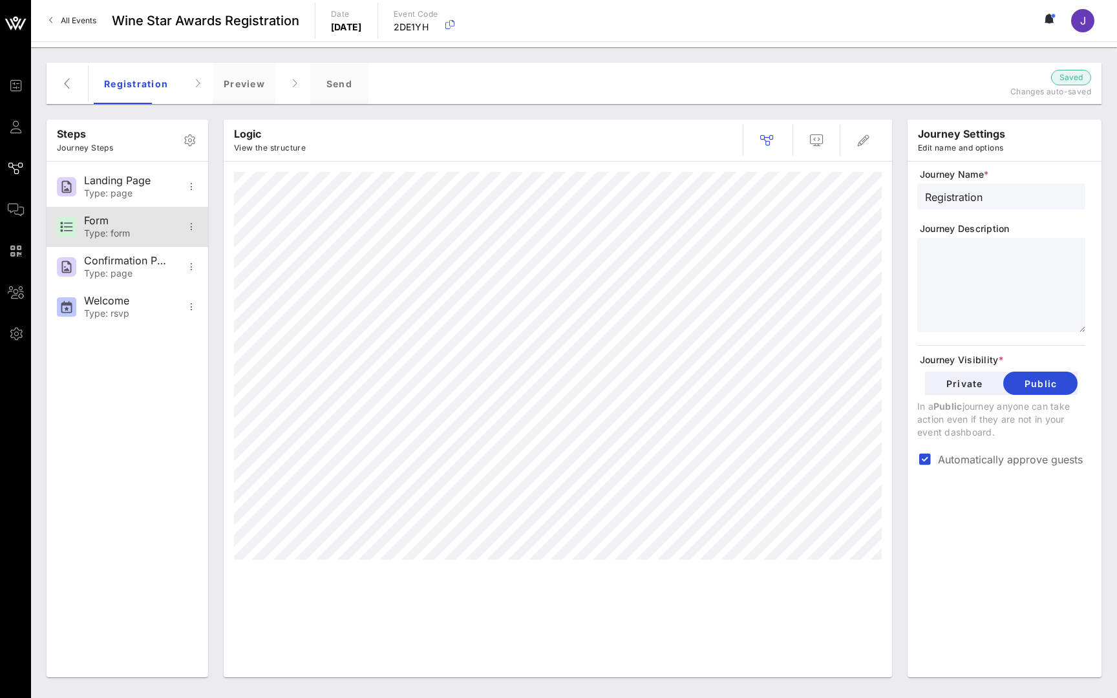
click at [103, 224] on div "Form" at bounding box center [126, 221] width 85 height 12
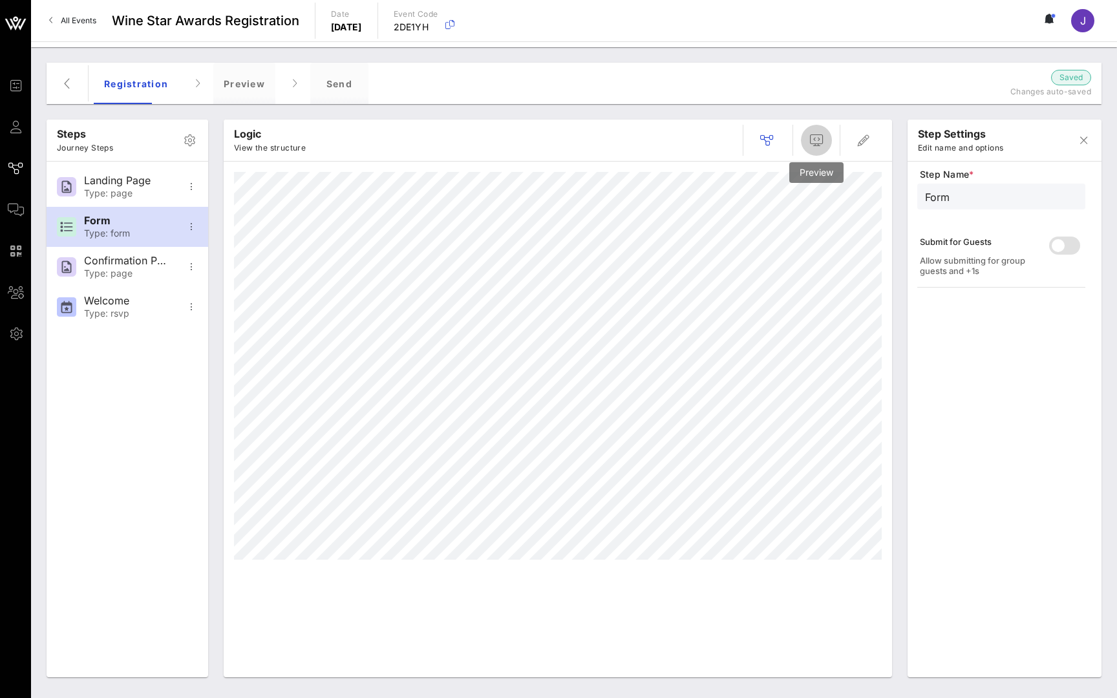
click at [816, 141] on icon "button" at bounding box center [816, 140] width 16 height 16
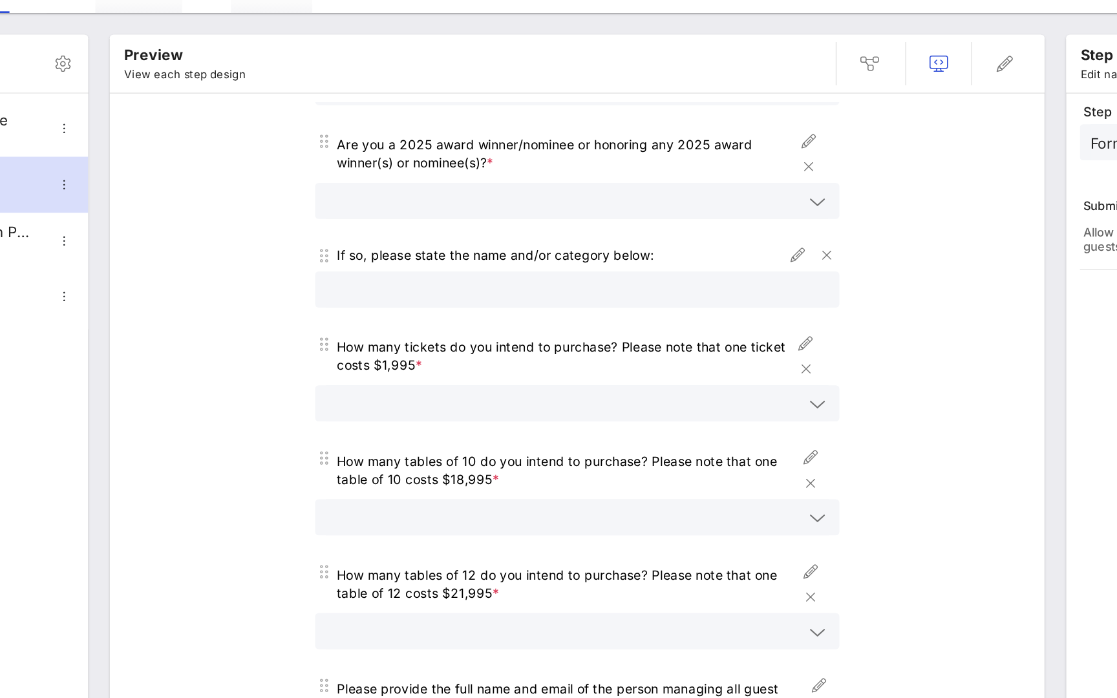
scroll to position [368, 0]
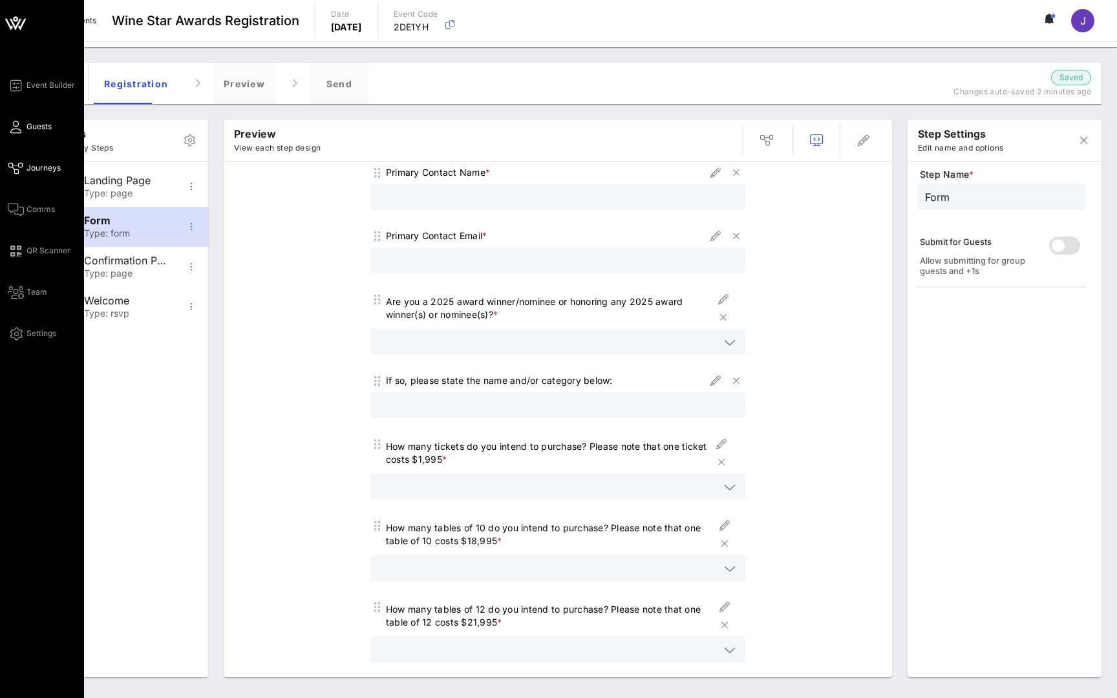
click at [28, 121] on span "Guests" at bounding box center [38, 127] width 25 height 12
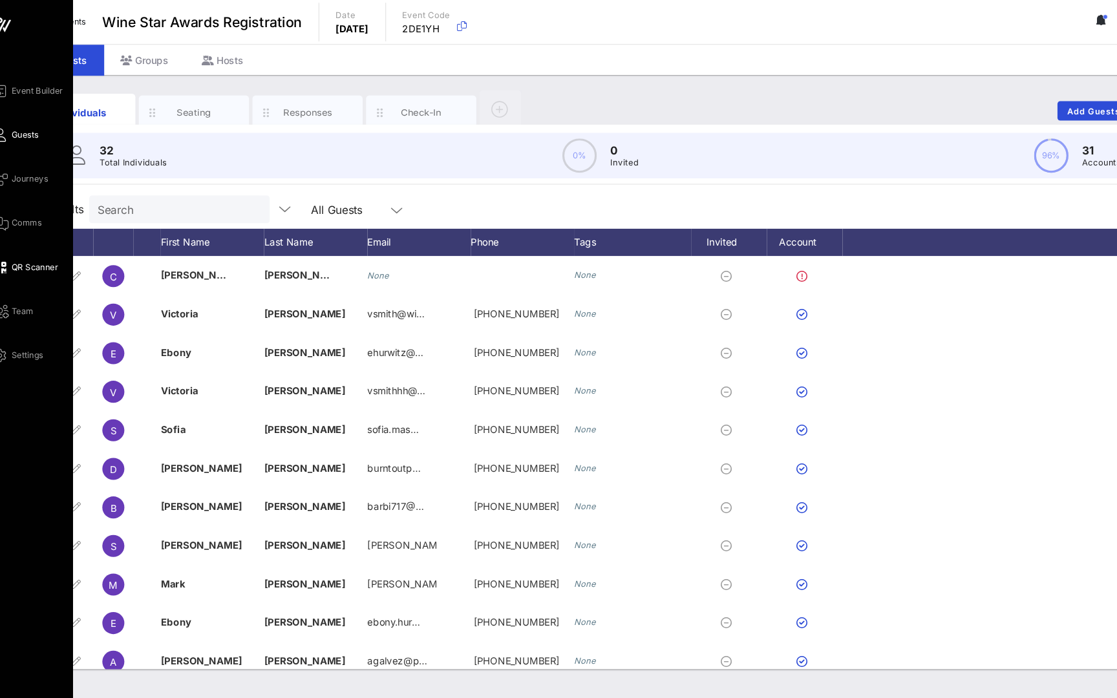
click at [26, 253] on span "QR Scanner" at bounding box center [48, 251] width 44 height 12
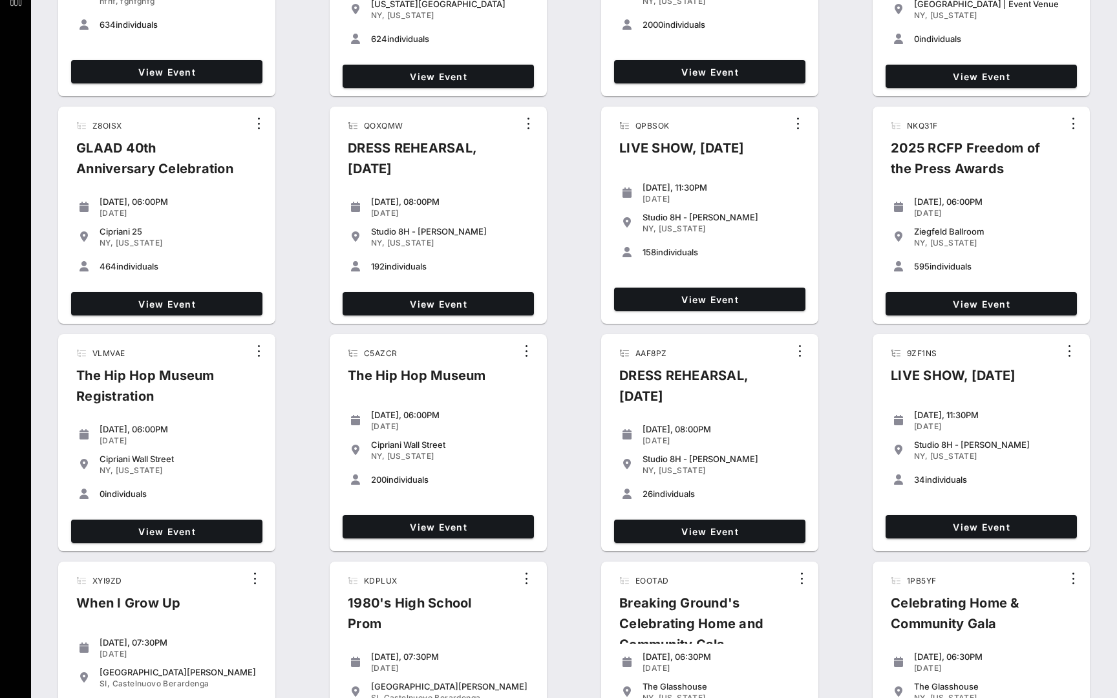
scroll to position [214, 0]
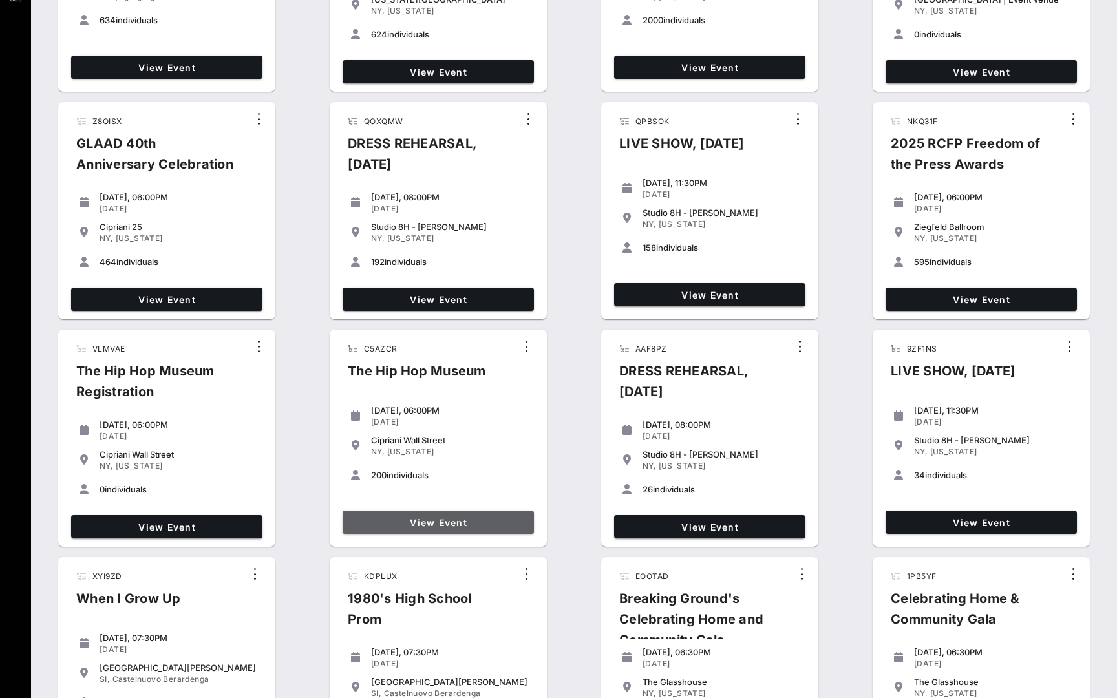
click at [433, 328] on span "View Event" at bounding box center [438, 522] width 181 height 11
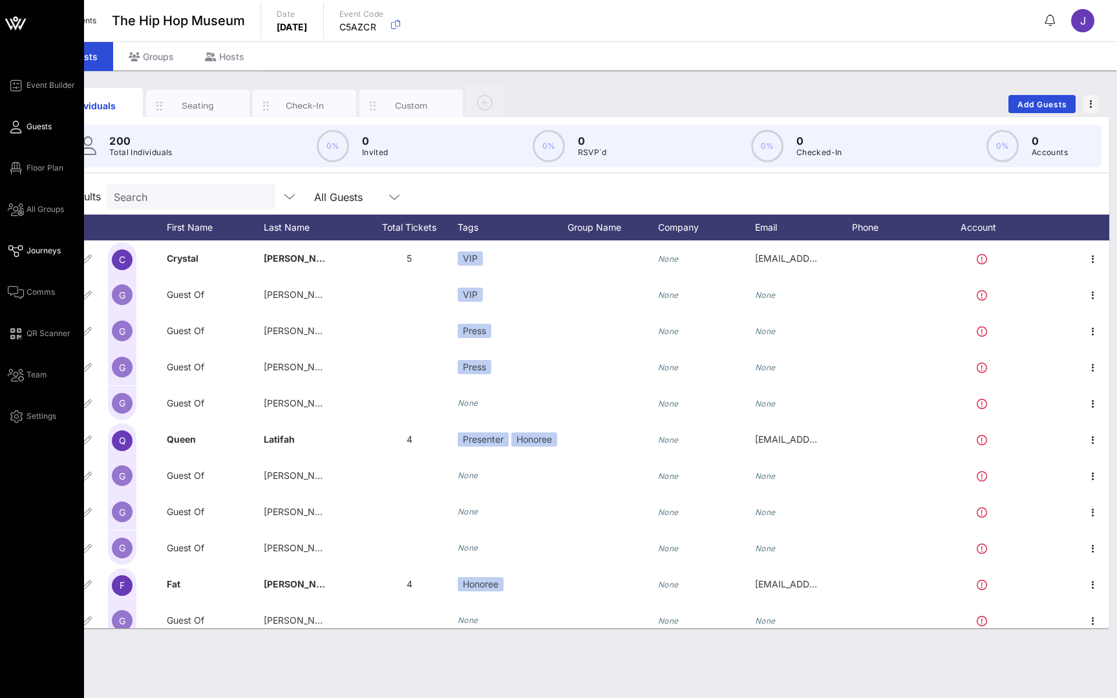
click at [26, 248] on span "Journeys" at bounding box center [43, 251] width 34 height 12
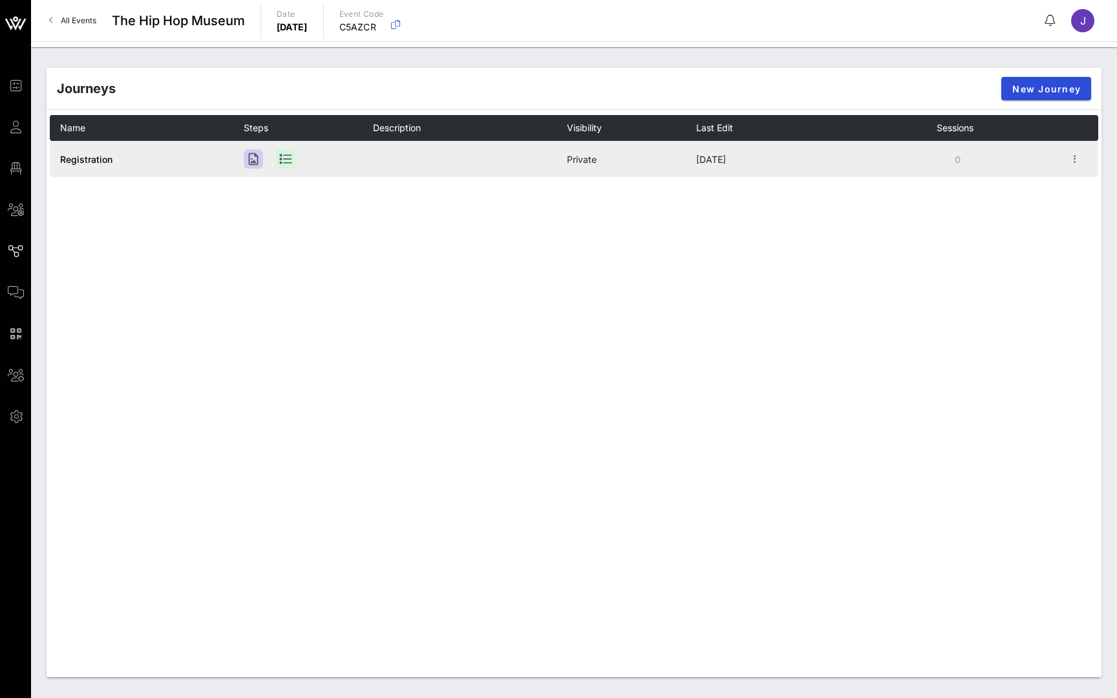
click at [98, 157] on span "Registration" at bounding box center [86, 159] width 52 height 11
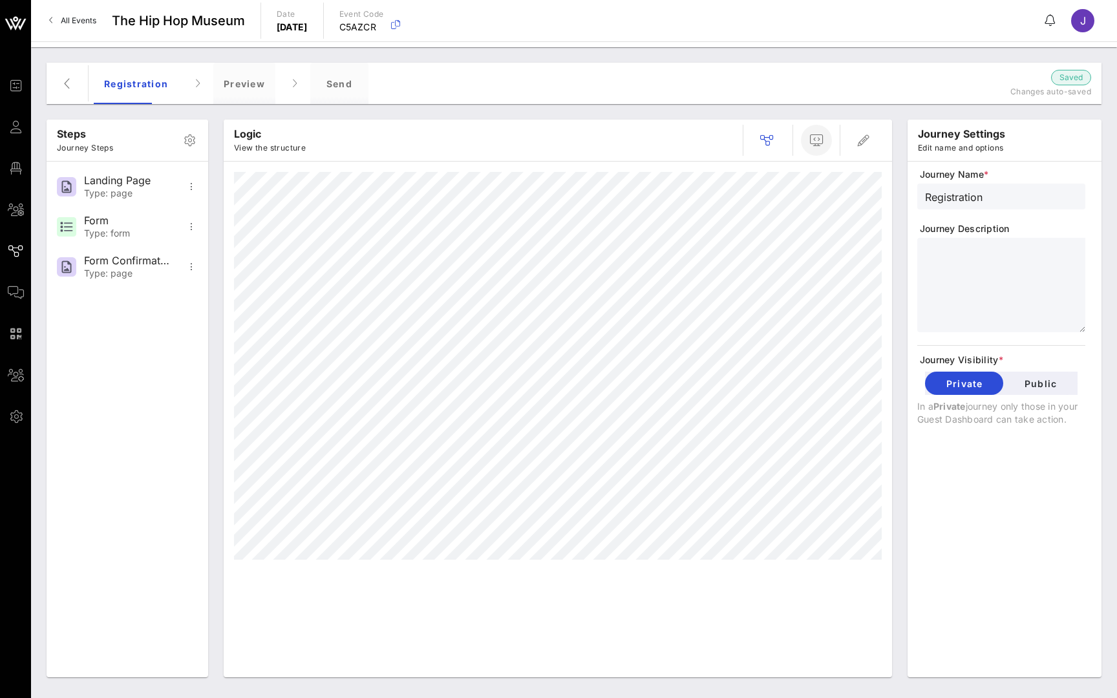
click at [433, 141] on icon "button" at bounding box center [816, 140] width 16 height 16
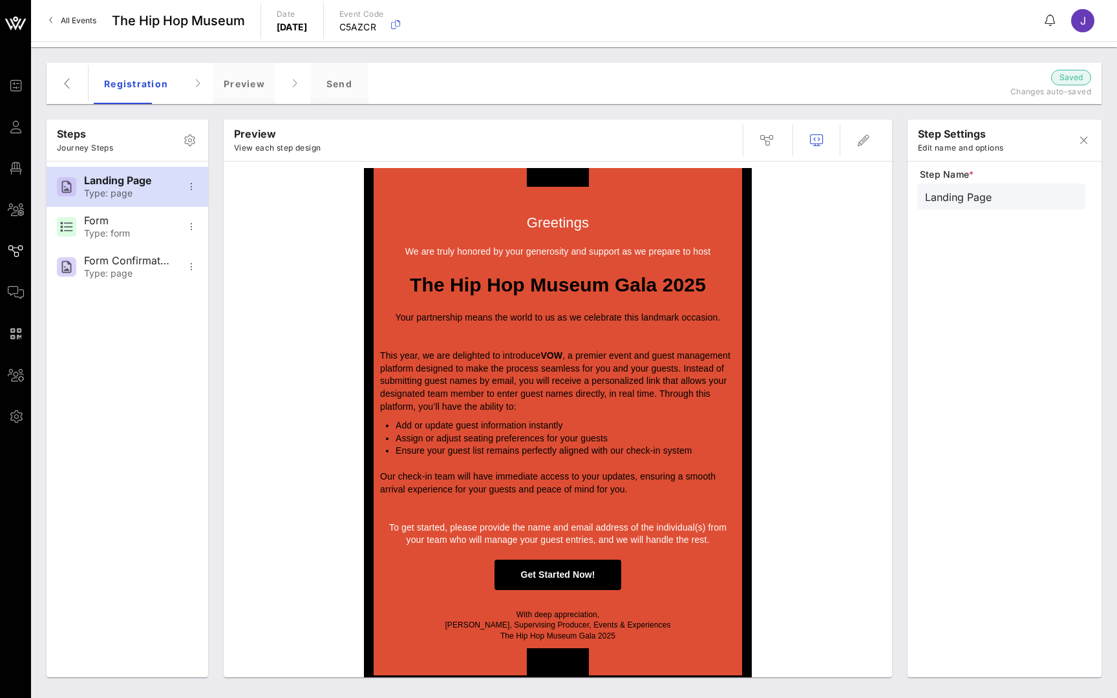
scroll to position [17, 0]
click at [433, 328] on span "Get Started Now!" at bounding box center [557, 575] width 74 height 10
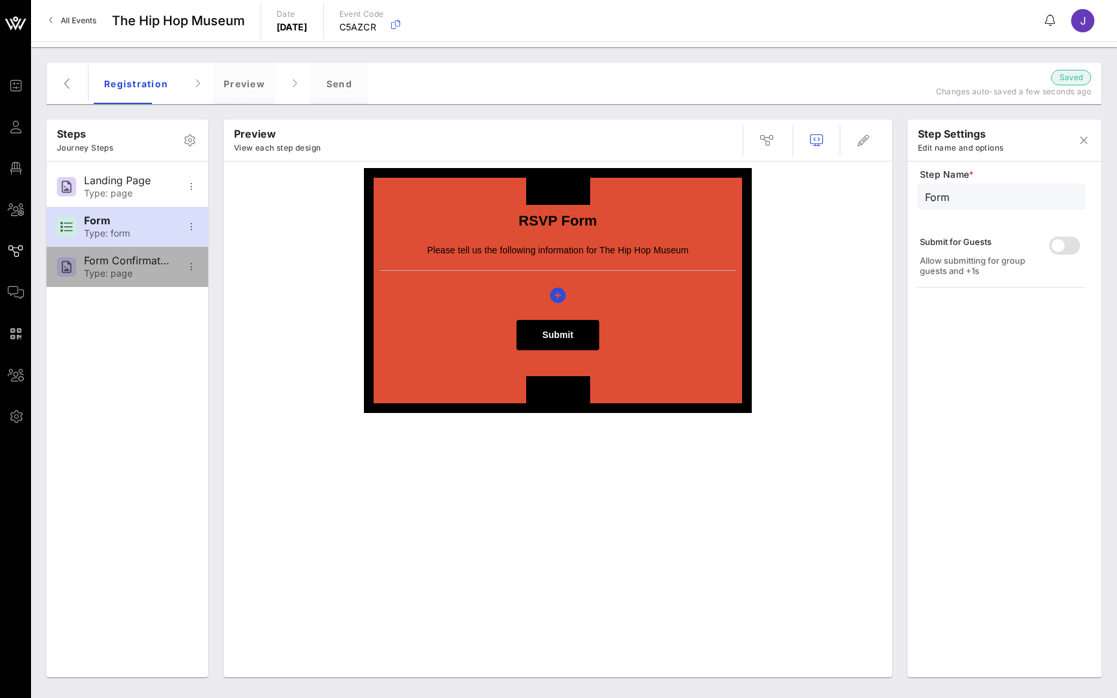
click at [133, 266] on div "Form Confirmation" at bounding box center [126, 261] width 85 height 12
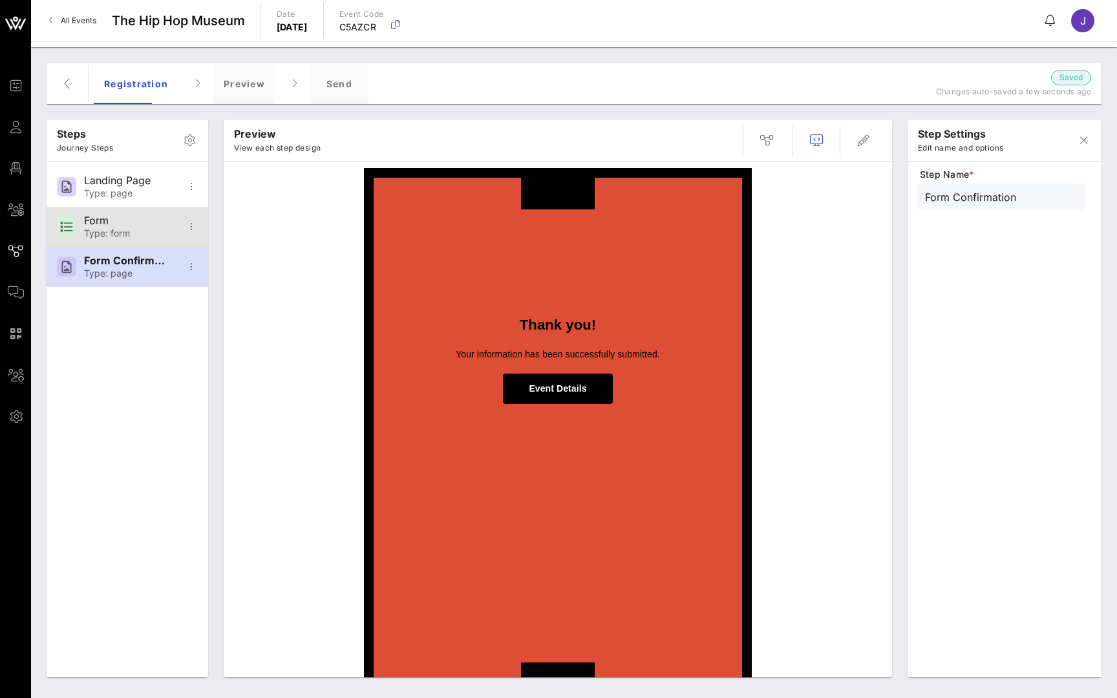
click at [113, 220] on div "Form" at bounding box center [126, 221] width 85 height 12
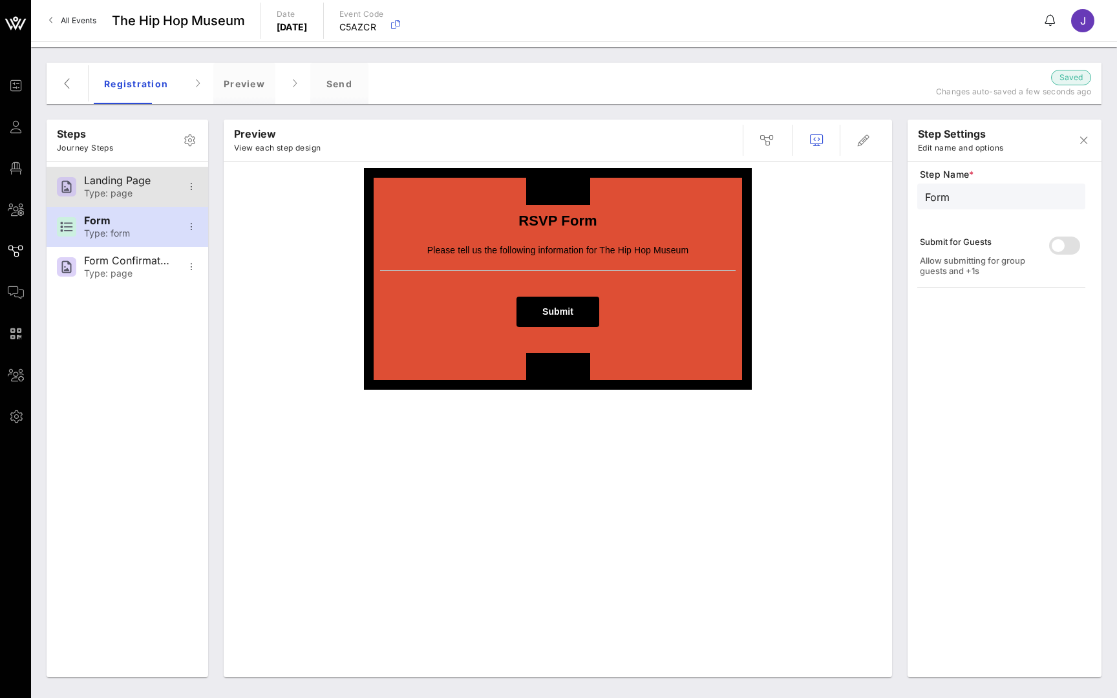
click at [107, 180] on div "Landing Page" at bounding box center [126, 180] width 85 height 12
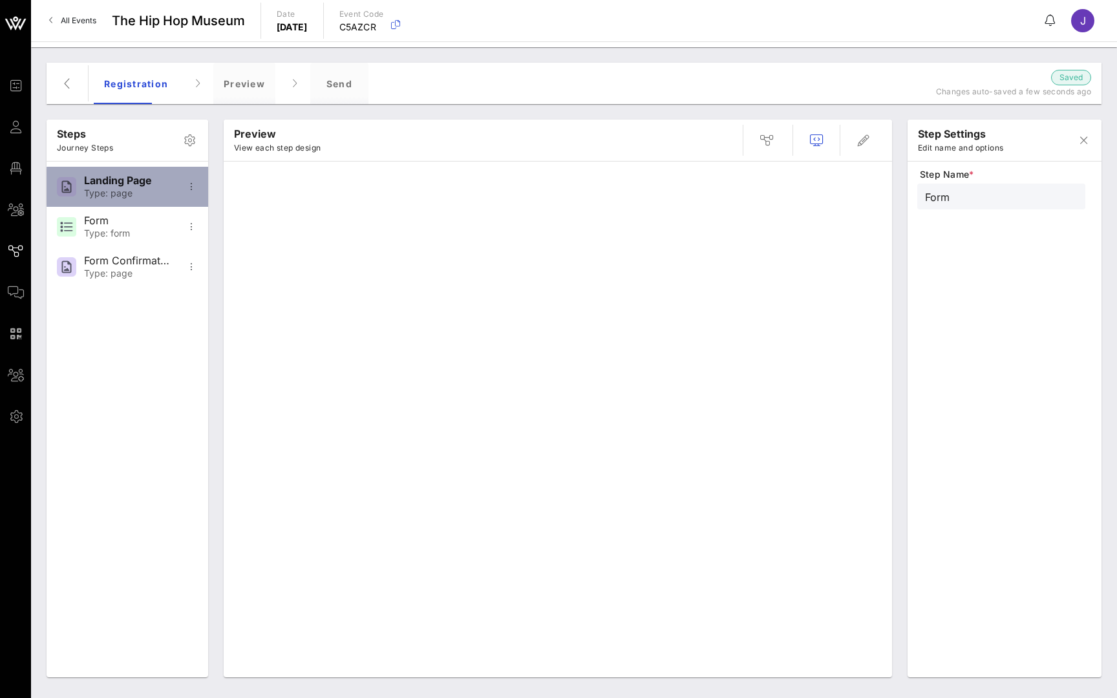
type input "Landing Page"
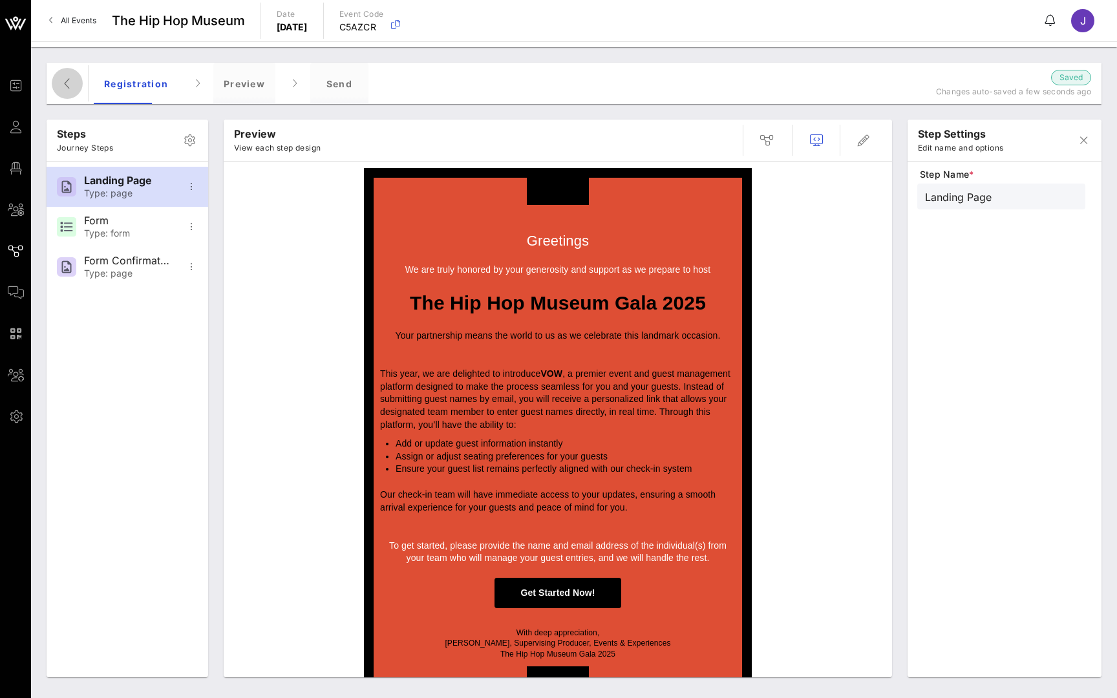
click at [68, 83] on icon "button" at bounding box center [67, 84] width 16 height 16
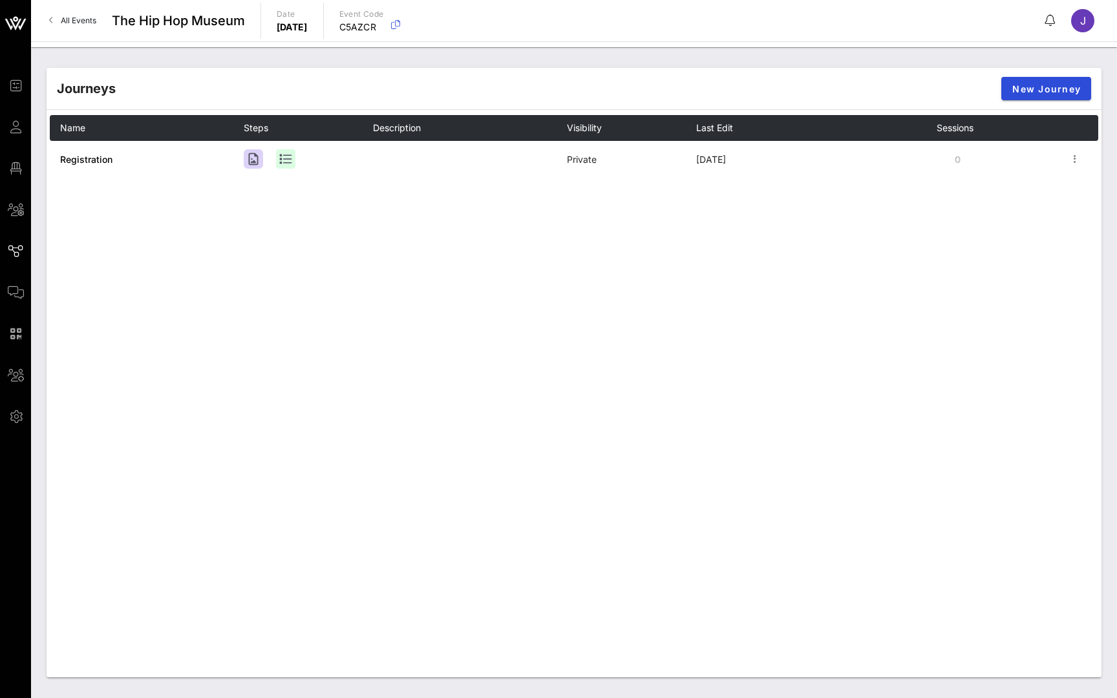
click at [68, 17] on span "All Events" at bounding box center [79, 21] width 36 height 10
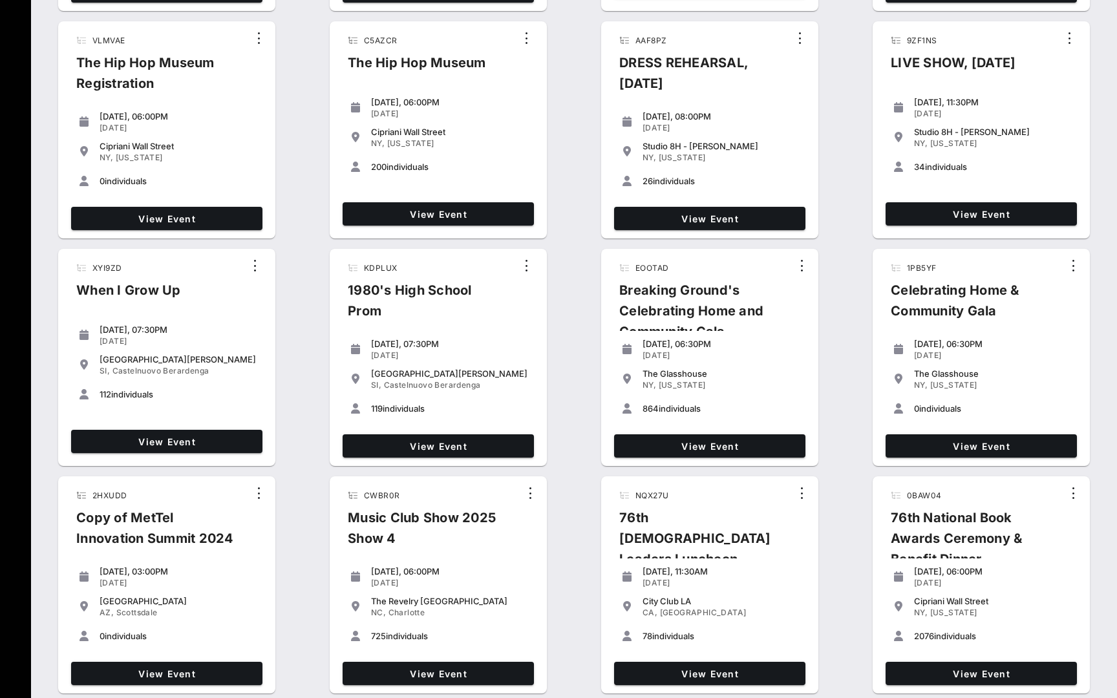
scroll to position [522, 0]
click at [171, 328] on link "View Event" at bounding box center [166, 441] width 191 height 23
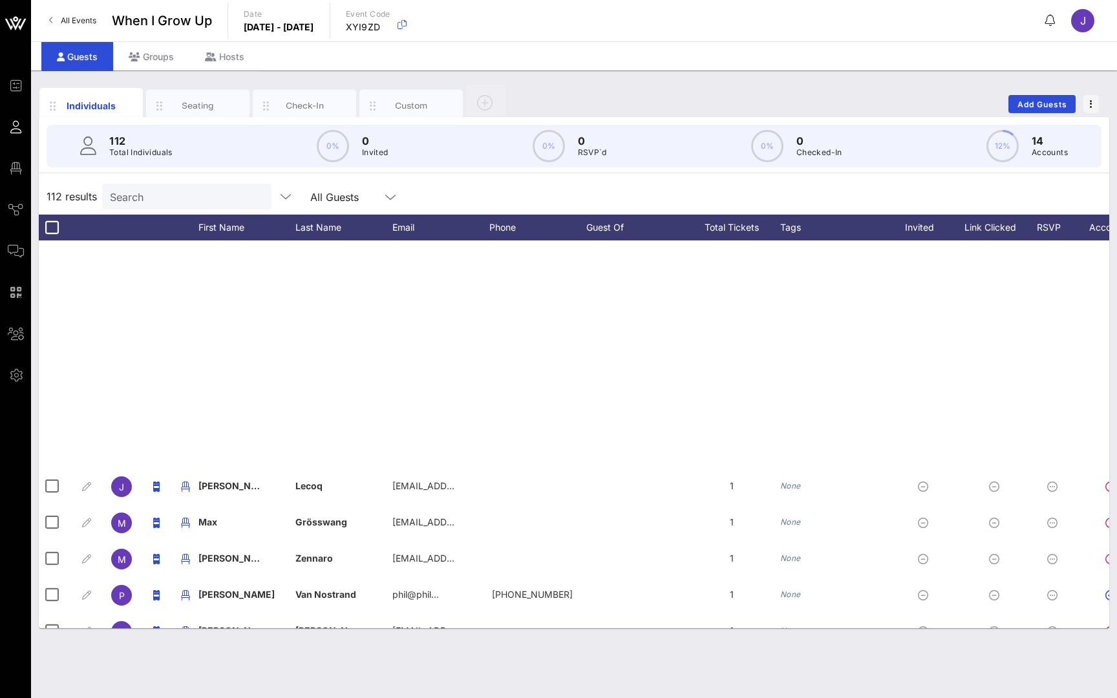
scroll to position [2334, 1]
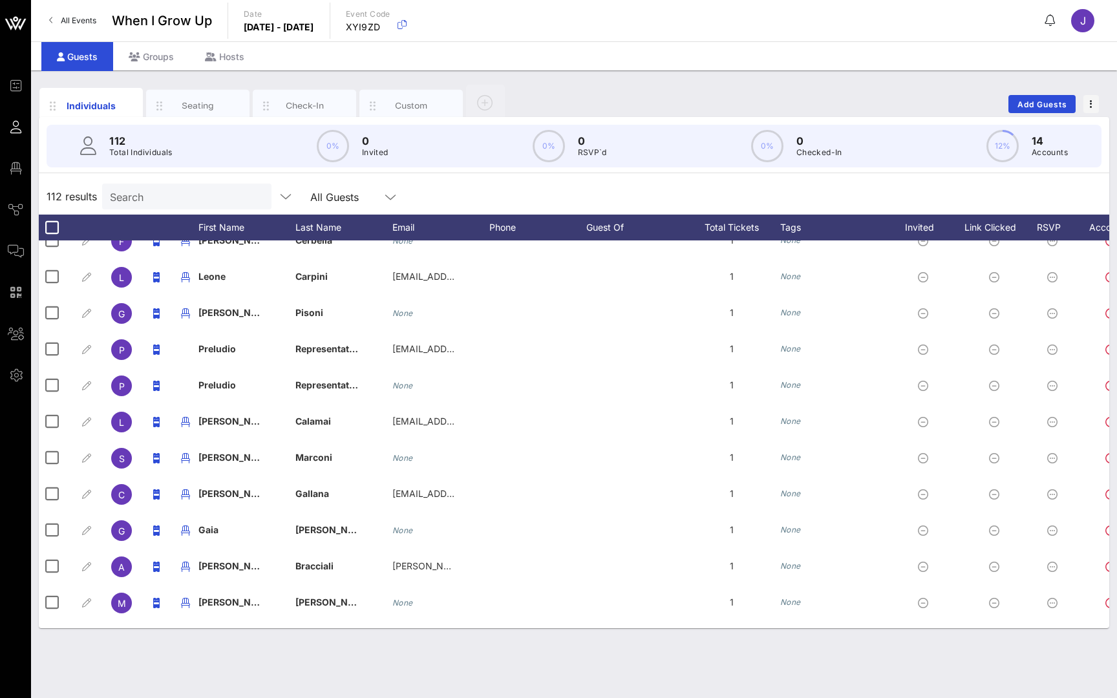
click at [75, 22] on span "All Events" at bounding box center [79, 21] width 36 height 10
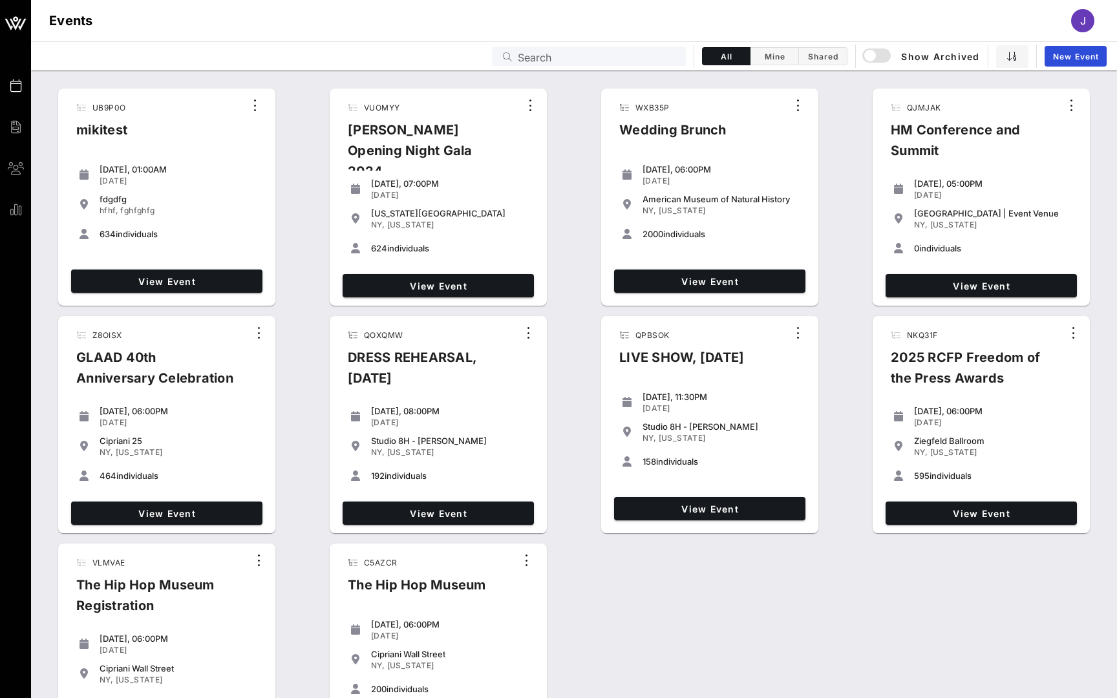
click at [433, 48] on input "Search" at bounding box center [598, 56] width 160 height 17
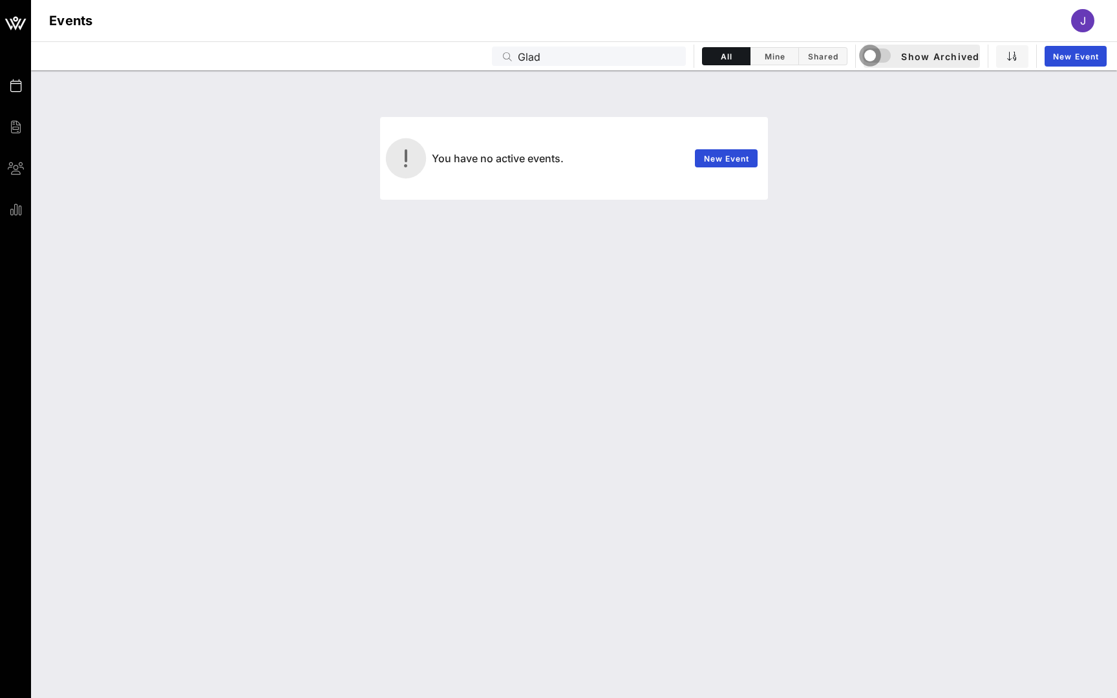
drag, startPoint x: 652, startPoint y: 98, endPoint x: 880, endPoint y: 54, distance: 232.3
click at [433, 54] on div "button" at bounding box center [870, 56] width 18 height 18
click at [433, 56] on input "Glad" at bounding box center [598, 56] width 160 height 17
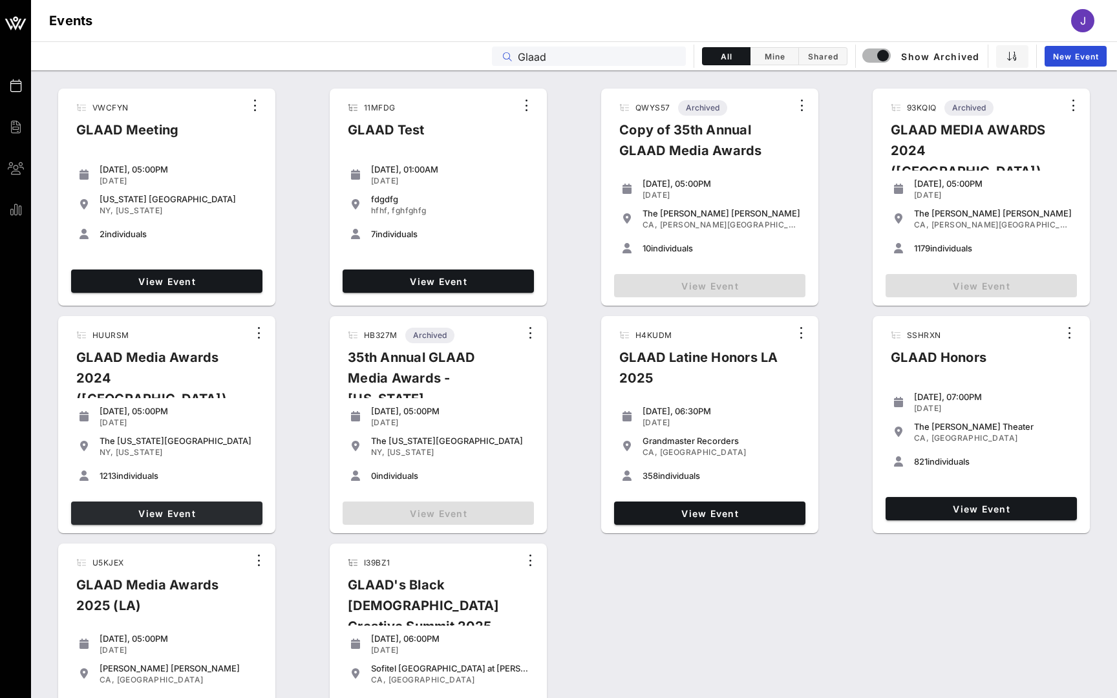
type input "Glaad"
drag, startPoint x: 182, startPoint y: 501, endPoint x: 170, endPoint y: 514, distance: 16.9
click at [170, 328] on span "View Event" at bounding box center [166, 513] width 181 height 11
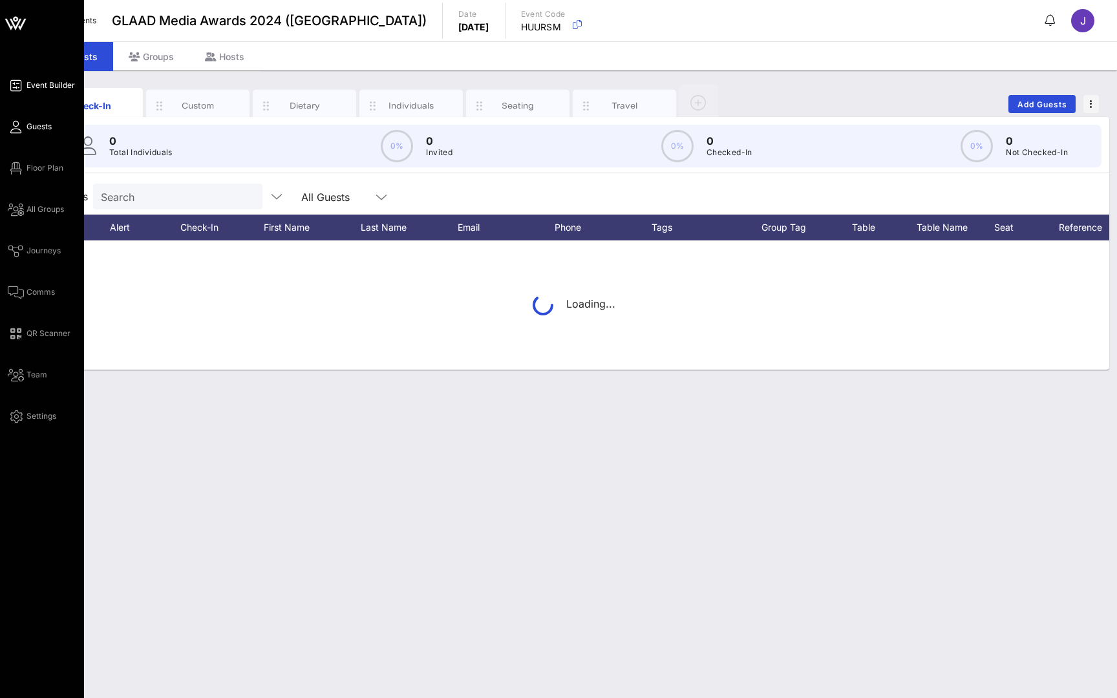
click at [32, 88] on span "Event Builder" at bounding box center [50, 85] width 48 height 12
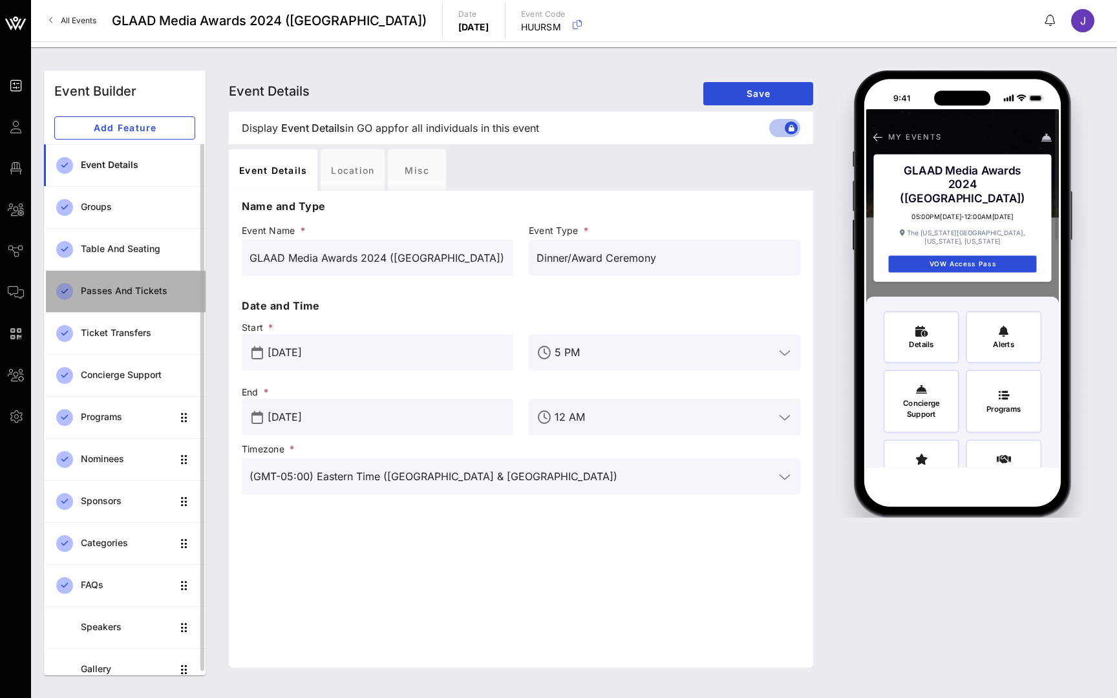
click at [140, 286] on div "Passes and Tickets" at bounding box center [138, 291] width 114 height 11
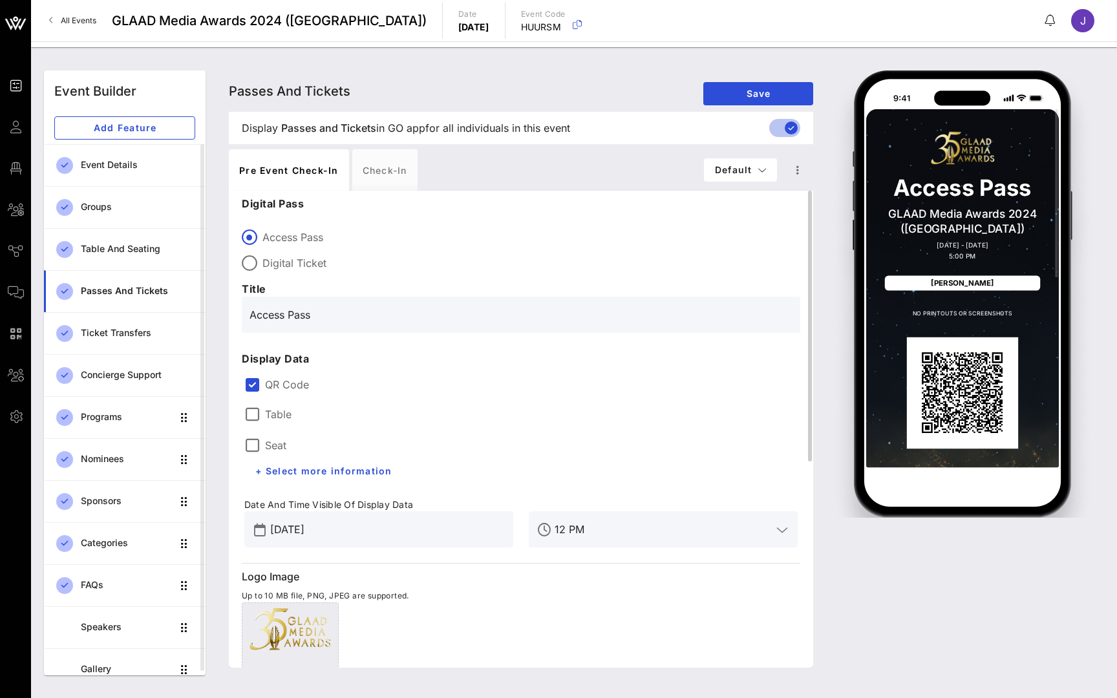
click at [268, 328] on label "Table" at bounding box center [278, 414] width 26 height 13
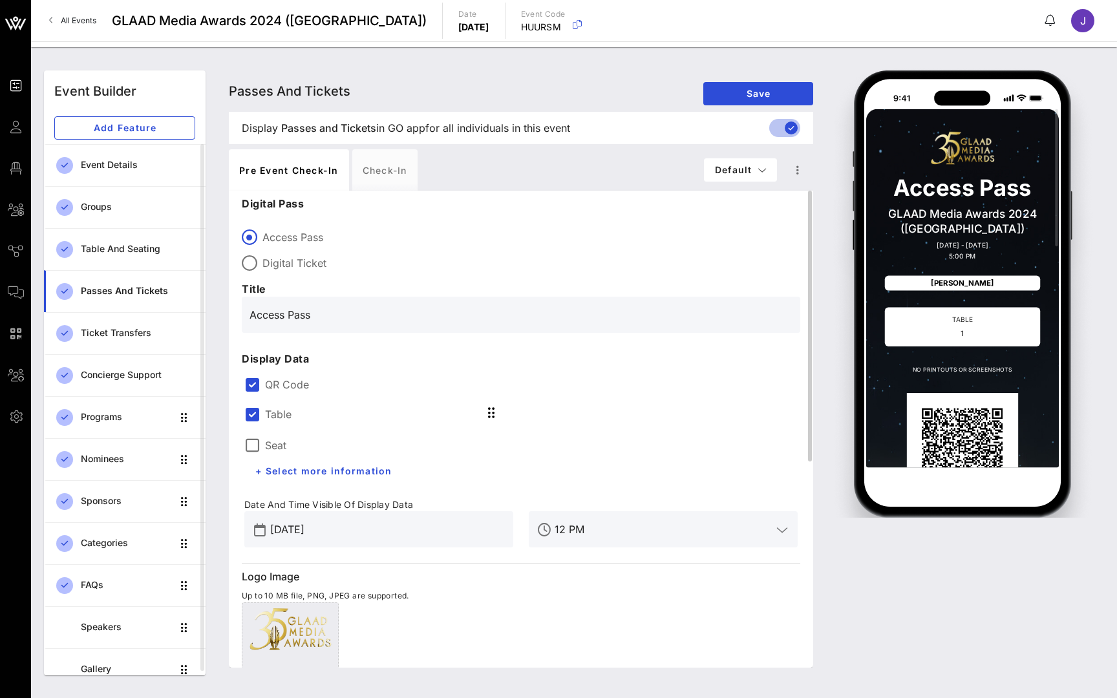
click at [268, 328] on label "Seat" at bounding box center [275, 445] width 21 height 13
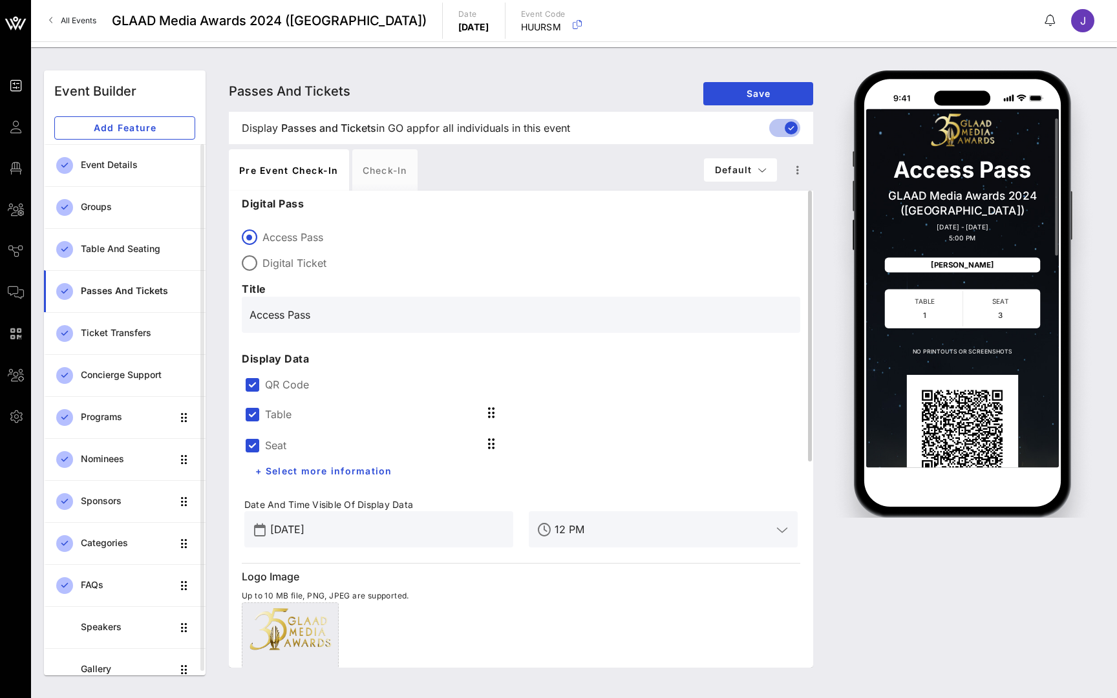
scroll to position [21, 0]
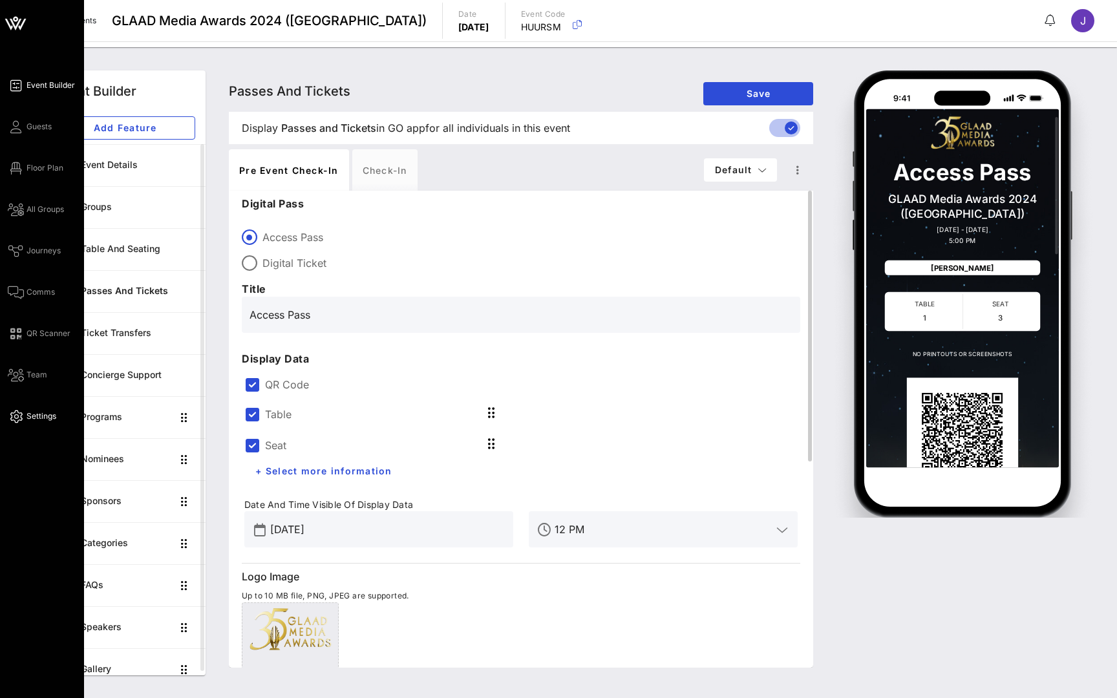
click at [30, 328] on span "Settings" at bounding box center [41, 416] width 30 height 12
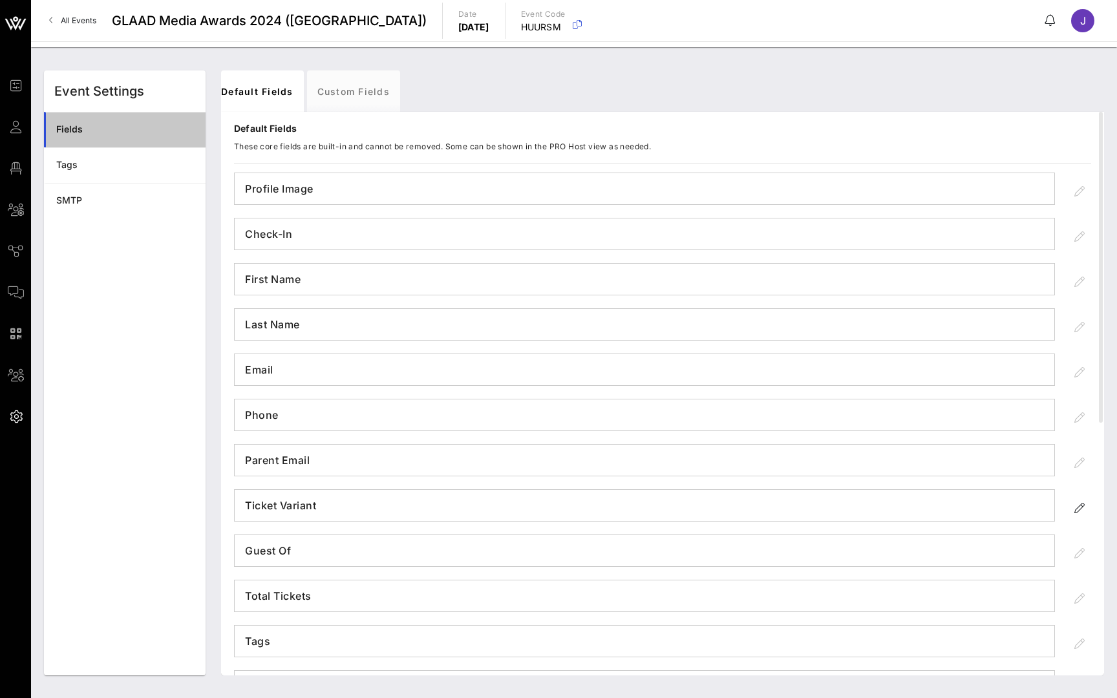
click at [98, 132] on div "Fields" at bounding box center [125, 129] width 139 height 11
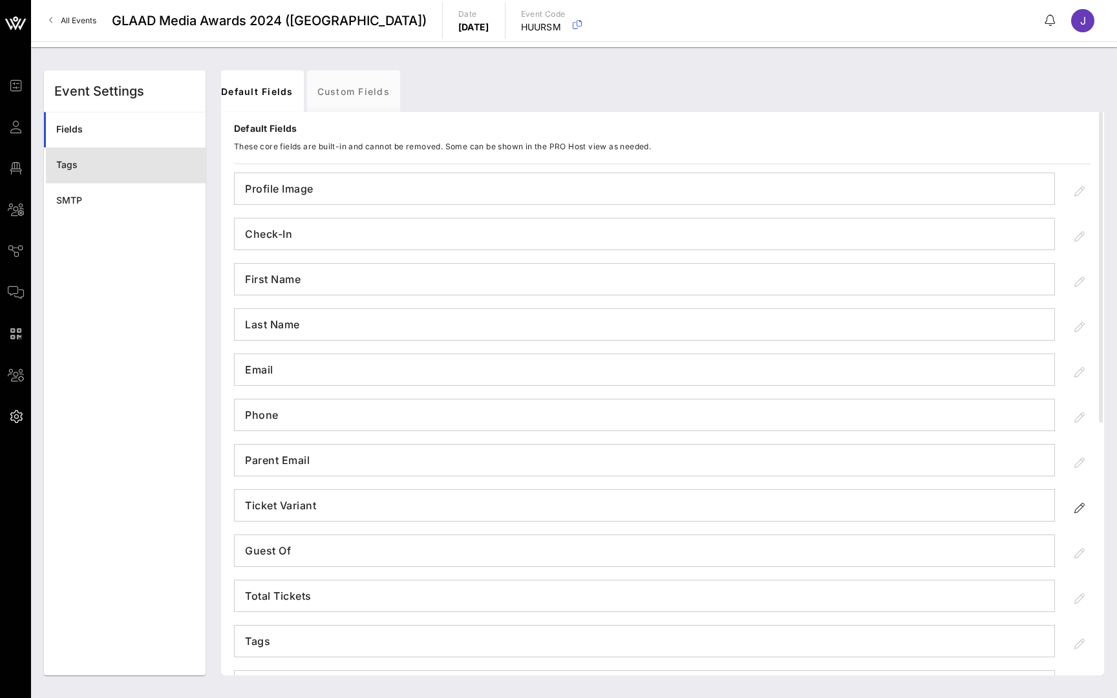
click at [95, 169] on div "Tags" at bounding box center [125, 165] width 139 height 11
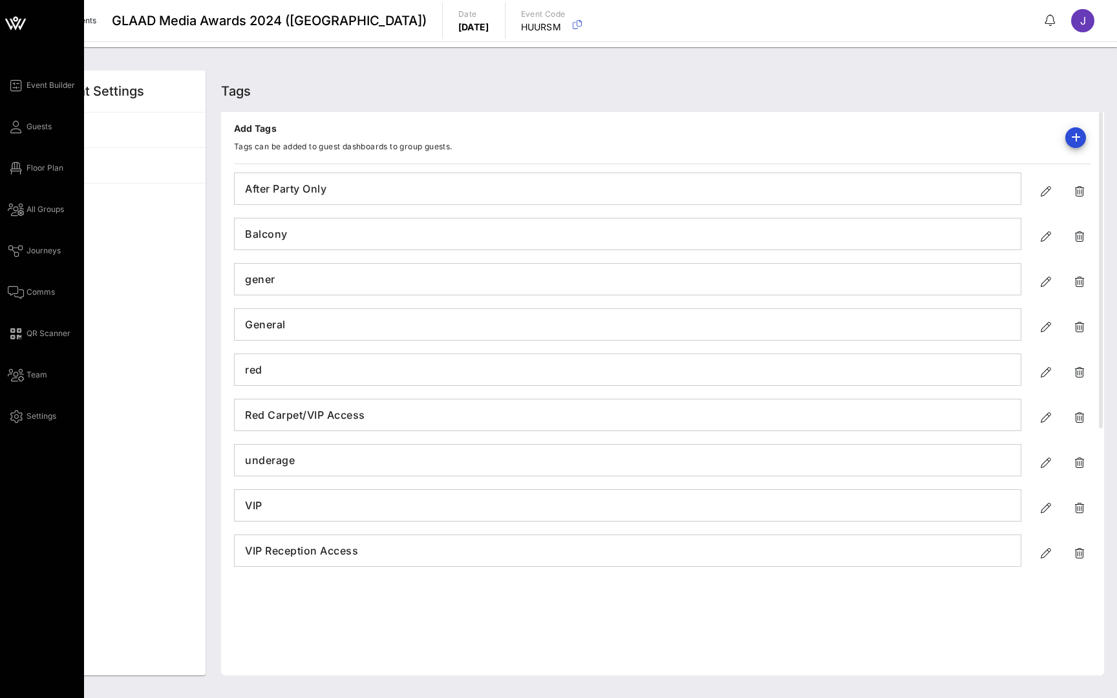
click at [42, 77] on div "Event Builder Guests Floor Plan All Groups Journeys Comms QR Scanner Team Setti…" at bounding box center [42, 349] width 84 height 698
click at [42, 85] on span "Event Builder" at bounding box center [50, 85] width 48 height 12
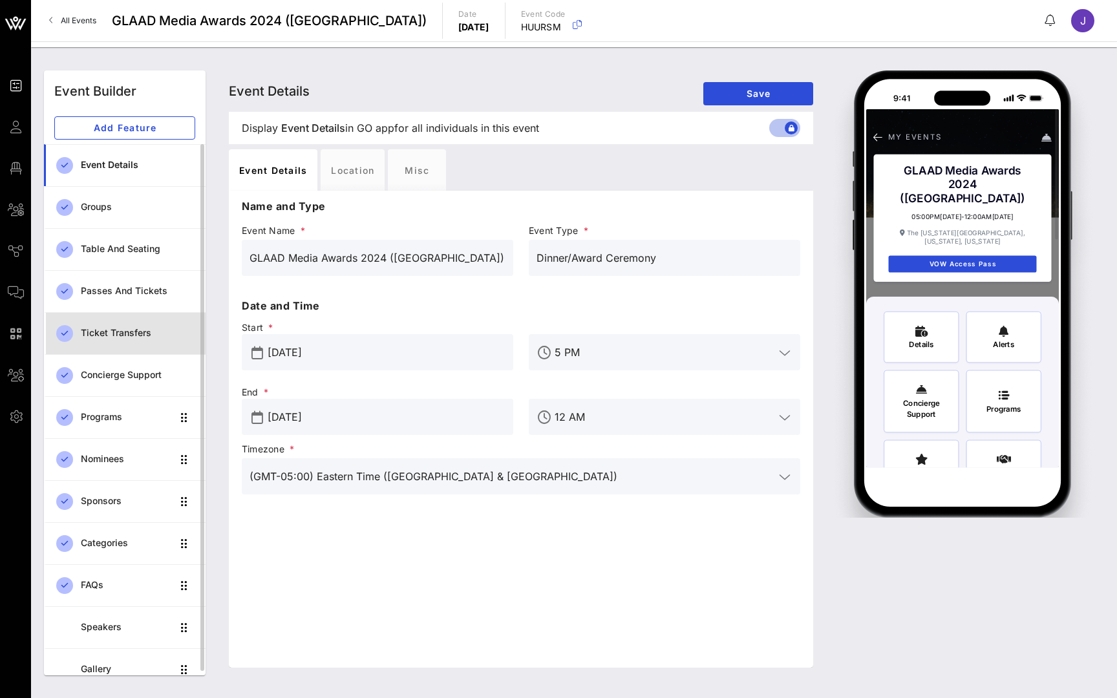
click at [118, 328] on div "Ticket Transfers" at bounding box center [138, 333] width 114 height 11
